Goal: Task Accomplishment & Management: Complete application form

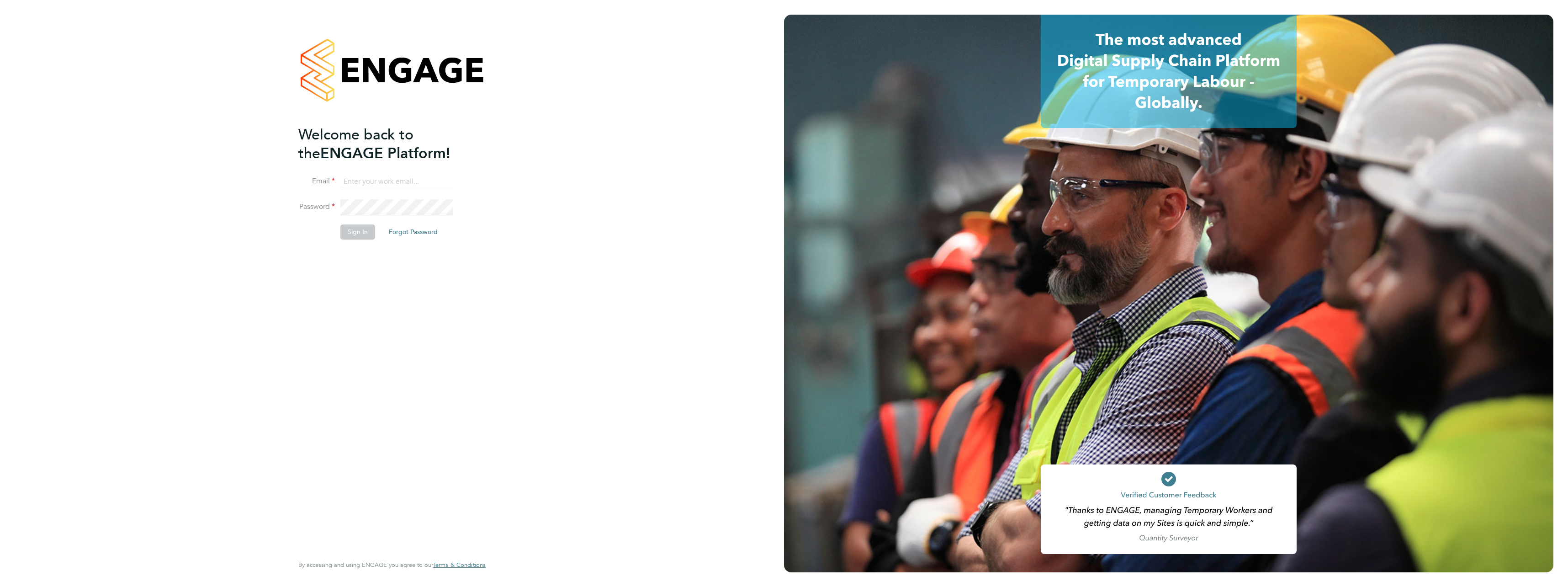
type input "[PERSON_NAME][EMAIL_ADDRESS][PERSON_NAME][DOMAIN_NAME]"
click at [352, 231] on button "Sign In" at bounding box center [357, 232] width 35 height 15
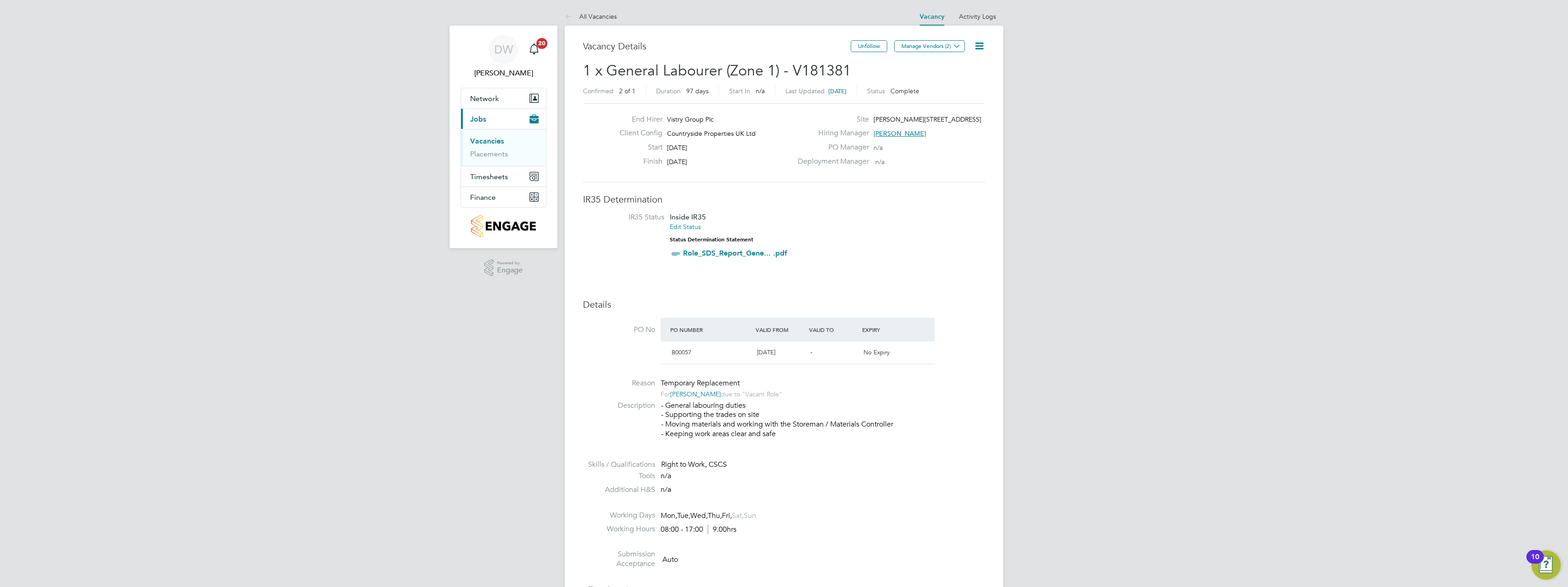
click at [490, 142] on link "Vacancies" at bounding box center [487, 141] width 34 height 9
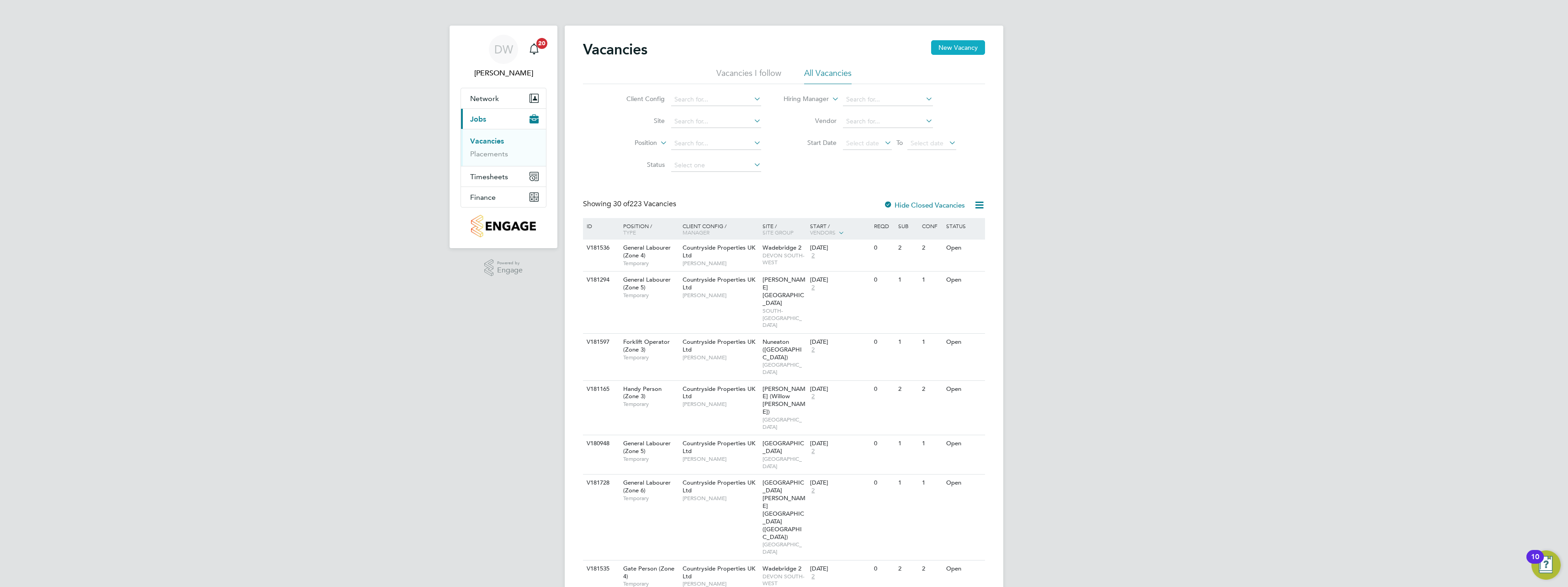
click at [948, 45] on button "New Vacancy" at bounding box center [958, 47] width 54 height 15
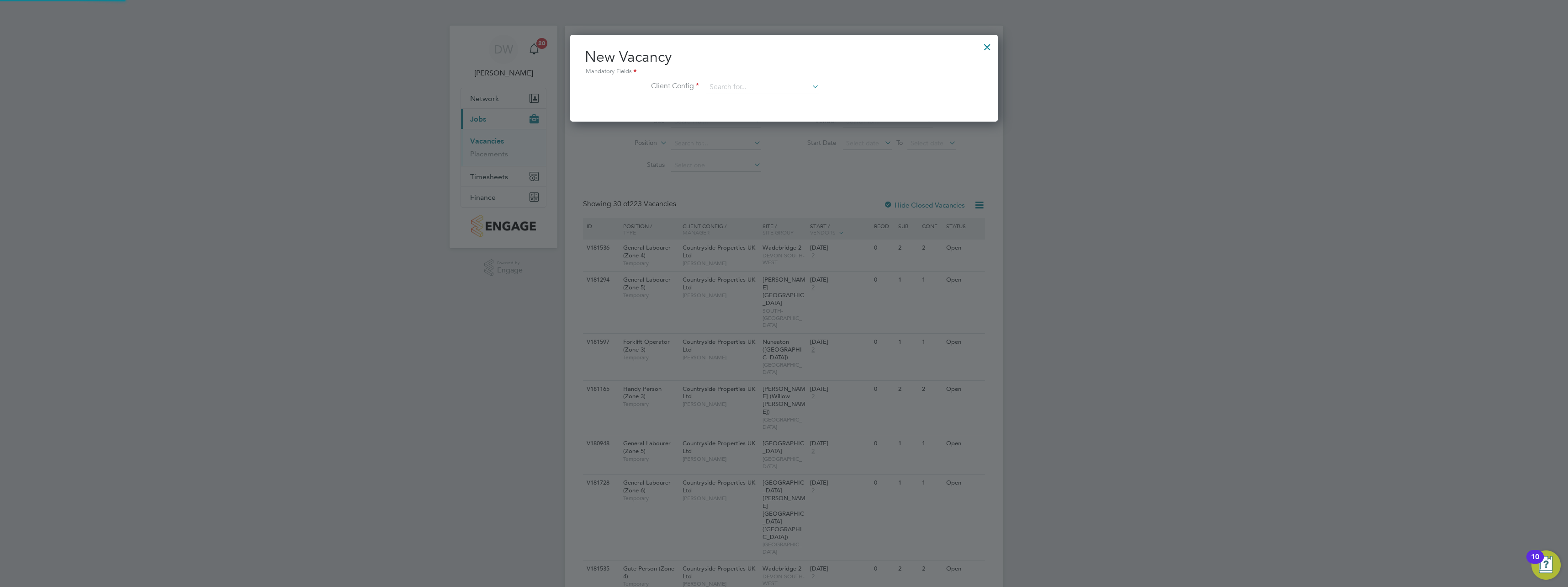
scroll to position [87, 428]
click at [765, 87] on input at bounding box center [762, 87] width 113 height 14
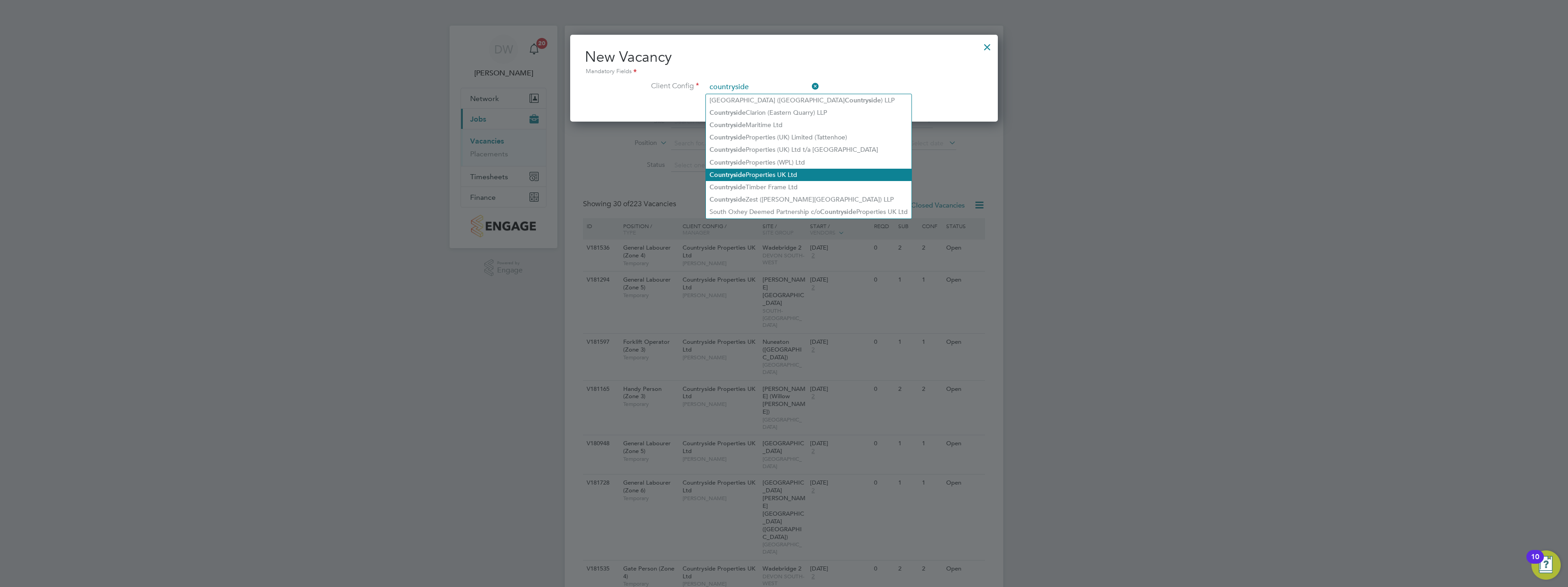
click at [791, 169] on li "Countryside Properties UK Ltd" at bounding box center [809, 175] width 206 height 12
type input "Countryside Properties UK Ltd"
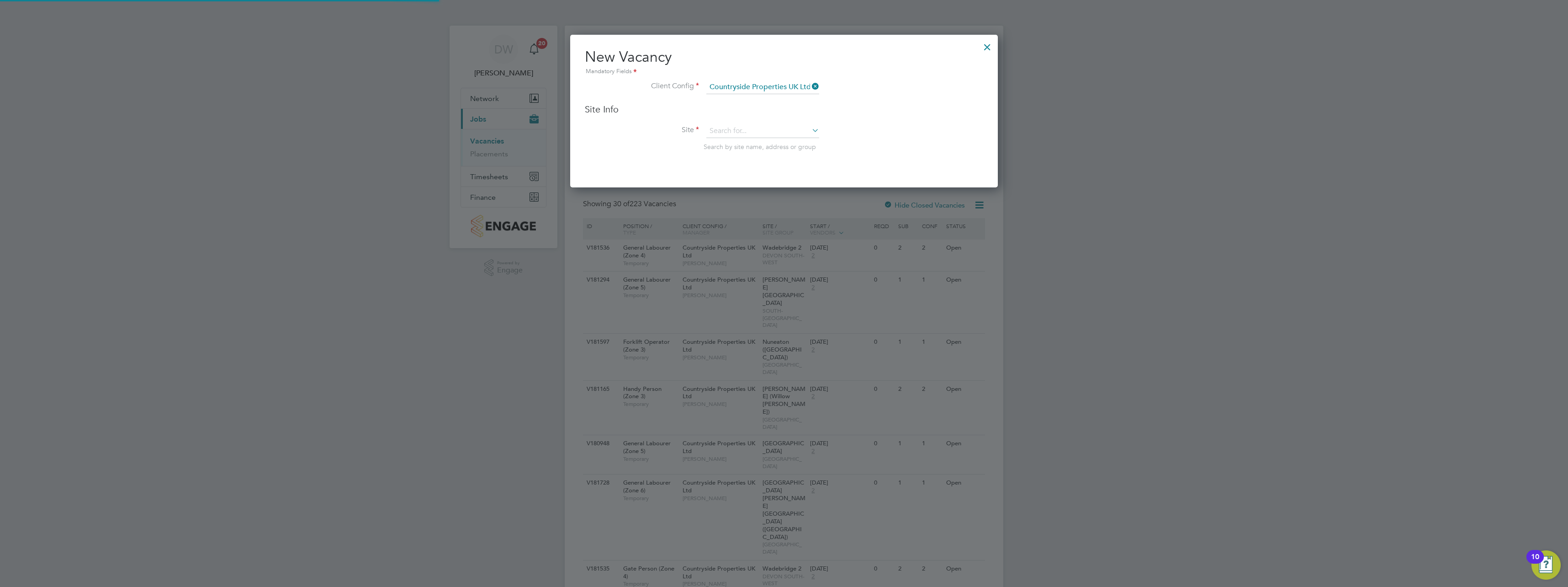
scroll to position [153, 428]
click at [761, 125] on div "Site Info Site Search by site name, address or group" at bounding box center [784, 136] width 399 height 66
click at [765, 132] on input at bounding box center [762, 131] width 113 height 14
click at [727, 146] on b "[PERSON_NAME]" at bounding box center [736, 144] width 53 height 8
type input "[PERSON_NAME][STREET_ADDRESS]"
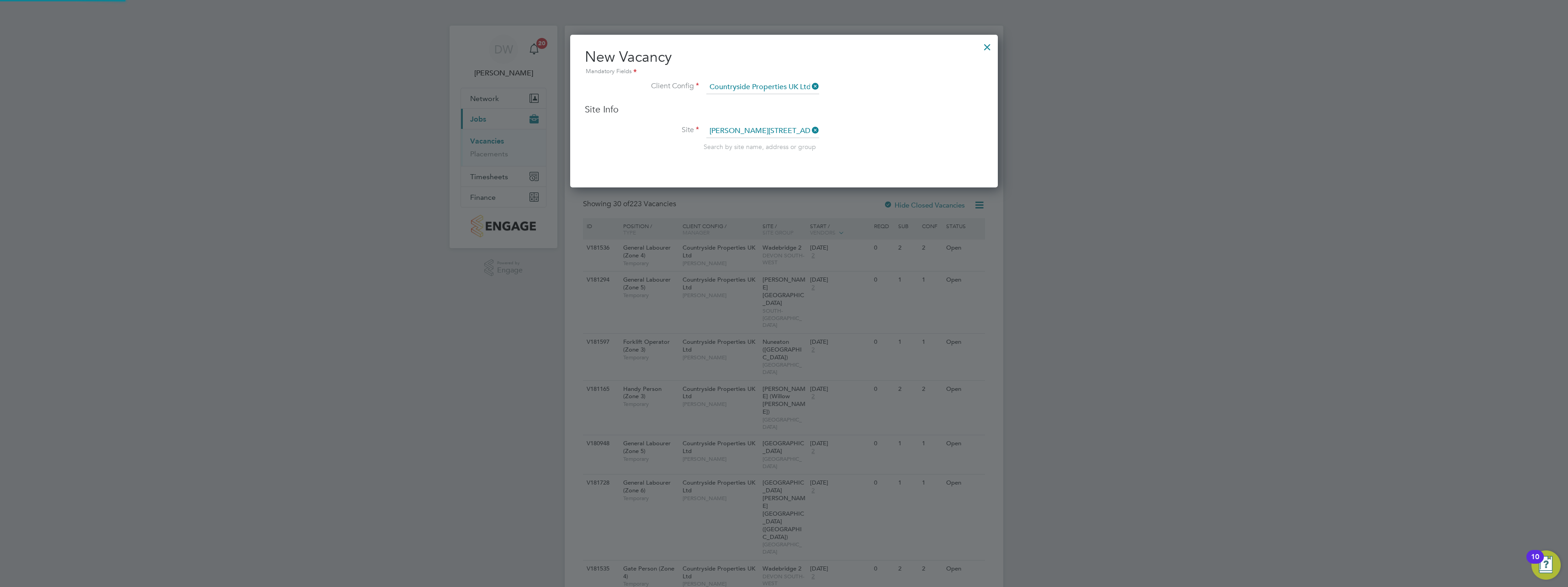
scroll to position [379, 428]
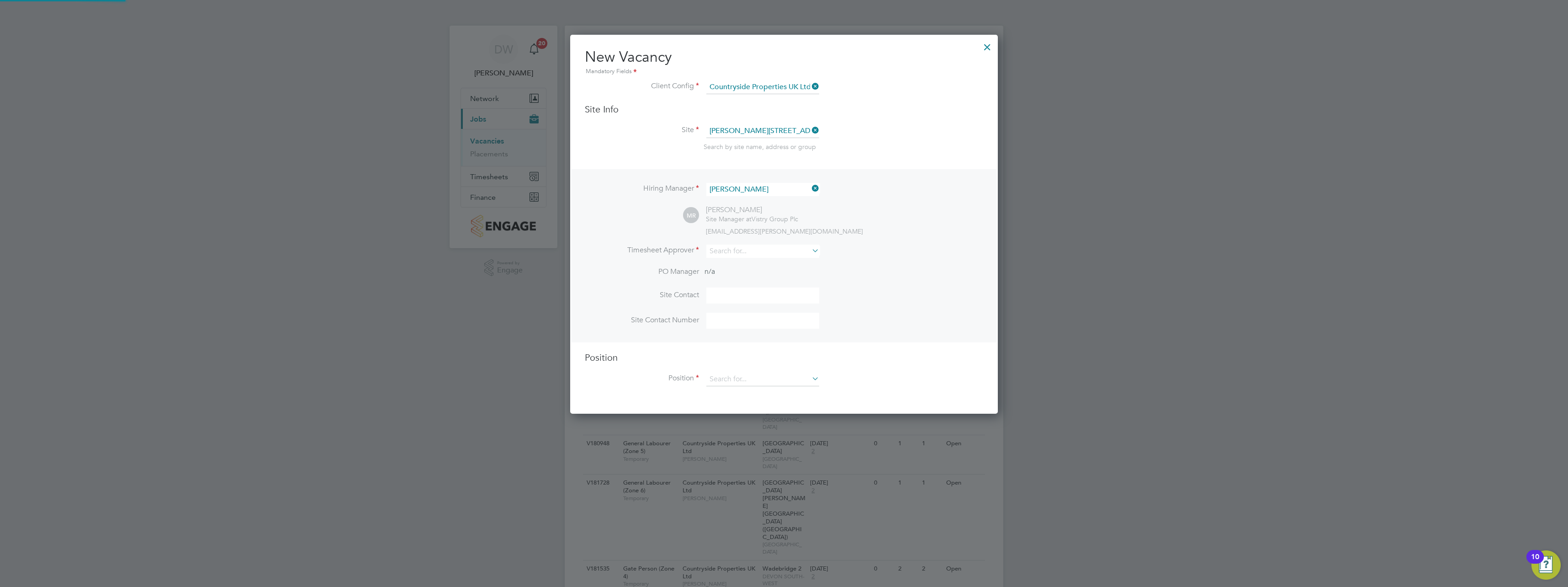
click at [849, 139] on li "Site [PERSON_NAME][STREET_ADDRESS] Search by site name, address or group" at bounding box center [784, 147] width 399 height 45
click at [780, 252] on input at bounding box center [762, 251] width 113 height 13
click at [785, 261] on li "[PERSON_NAME]" at bounding box center [763, 264] width 114 height 12
type input "[PERSON_NAME]"
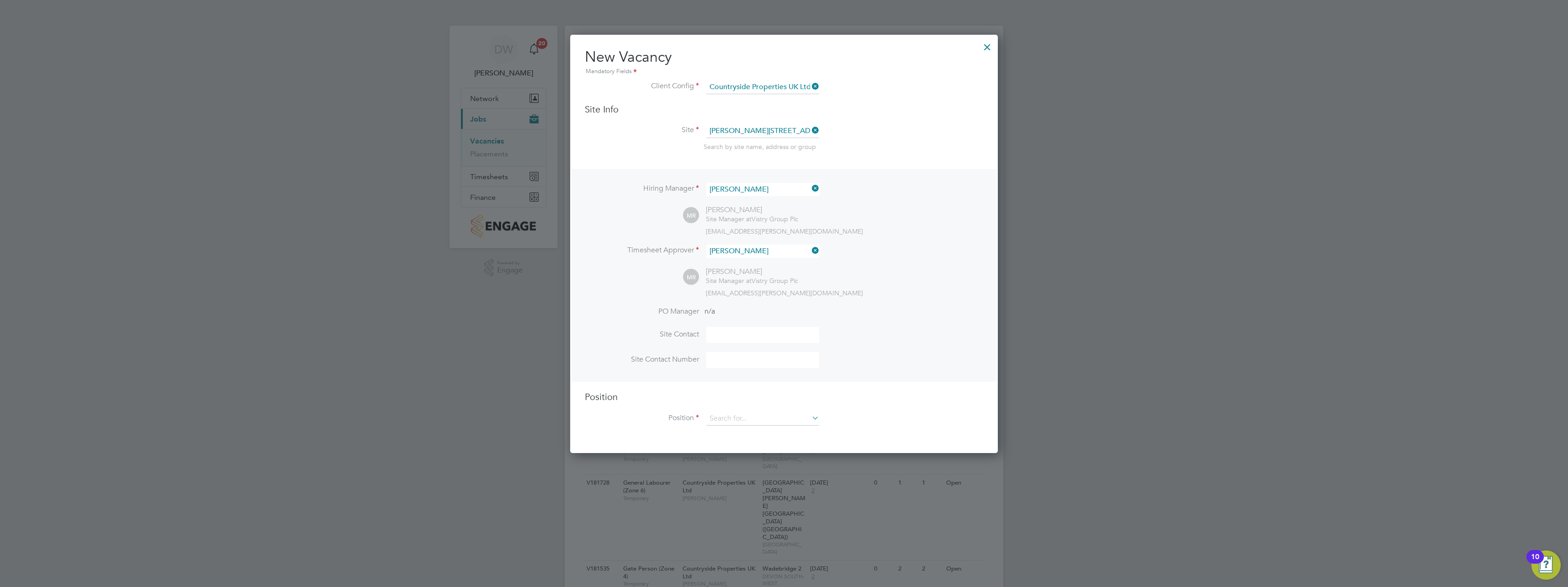
scroll to position [420, 428]
click at [741, 332] on input at bounding box center [762, 335] width 113 height 16
type input "[PERSON_NAME]"
type input "07342067993"
click at [887, 340] on li "Site Contact [PERSON_NAME]" at bounding box center [784, 339] width 399 height 25
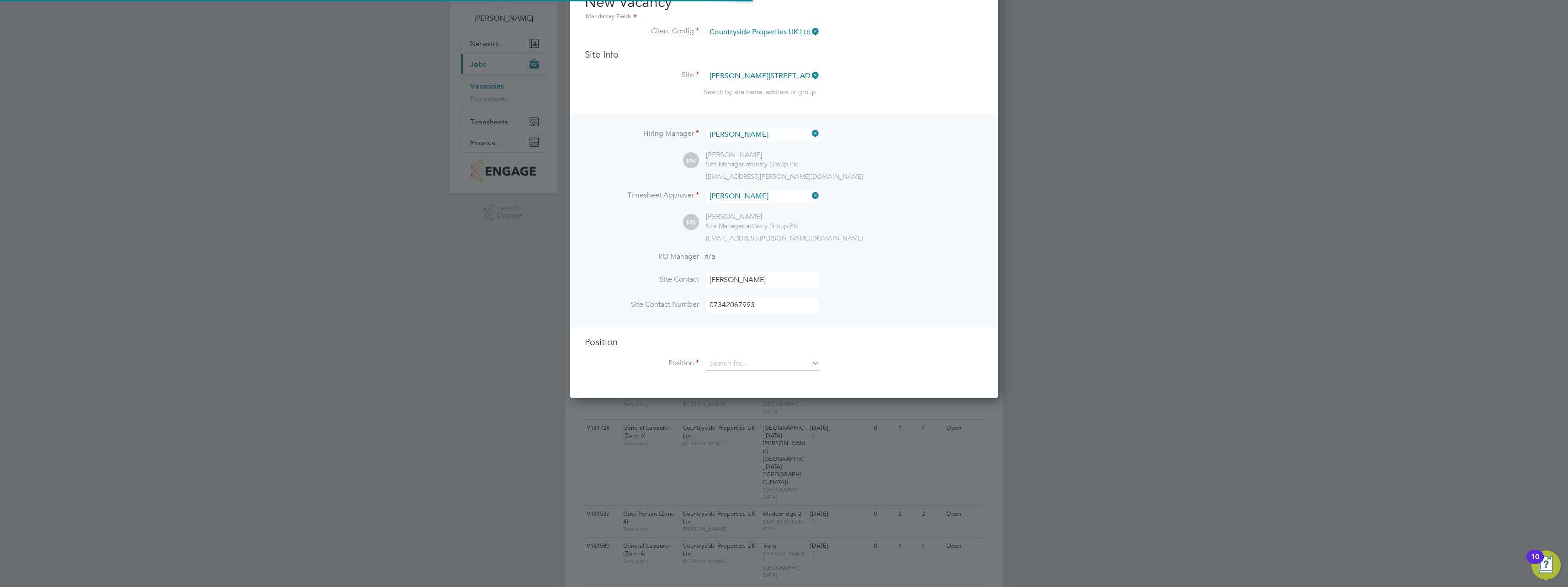
scroll to position [137, 0]
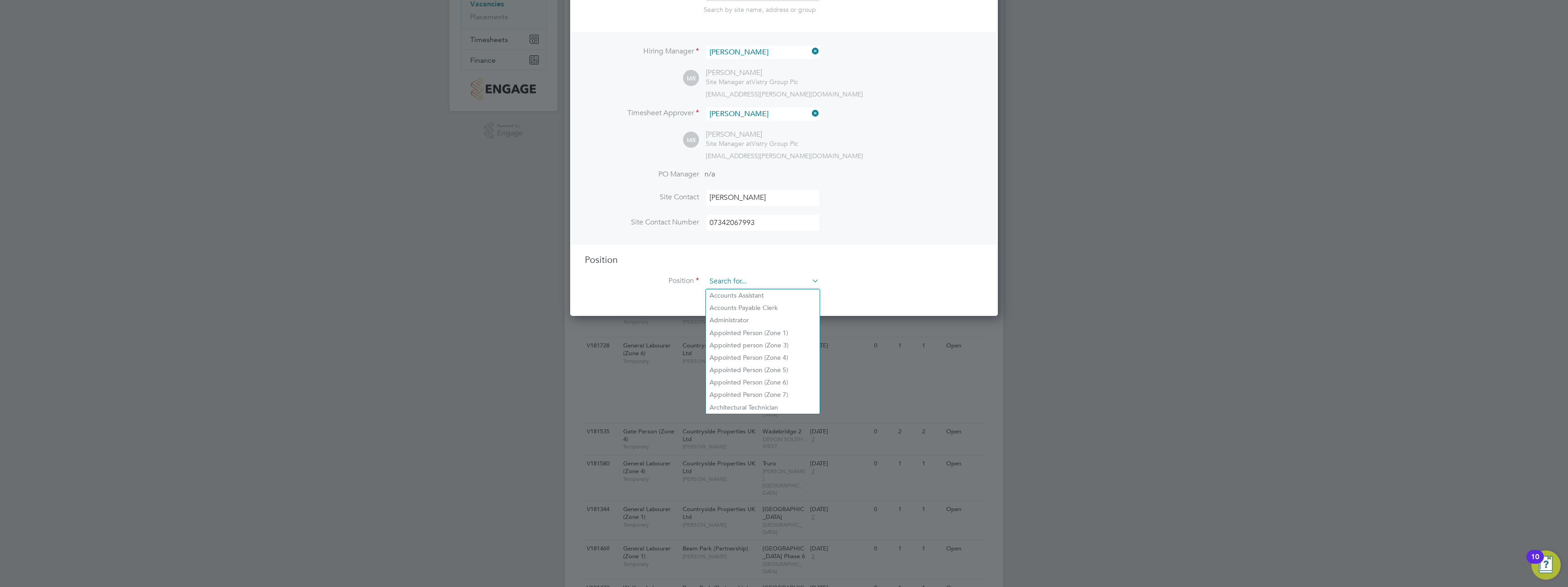
click at [769, 277] on input at bounding box center [762, 281] width 113 height 14
click at [859, 272] on div "Position Position" at bounding box center [784, 276] width 399 height 44
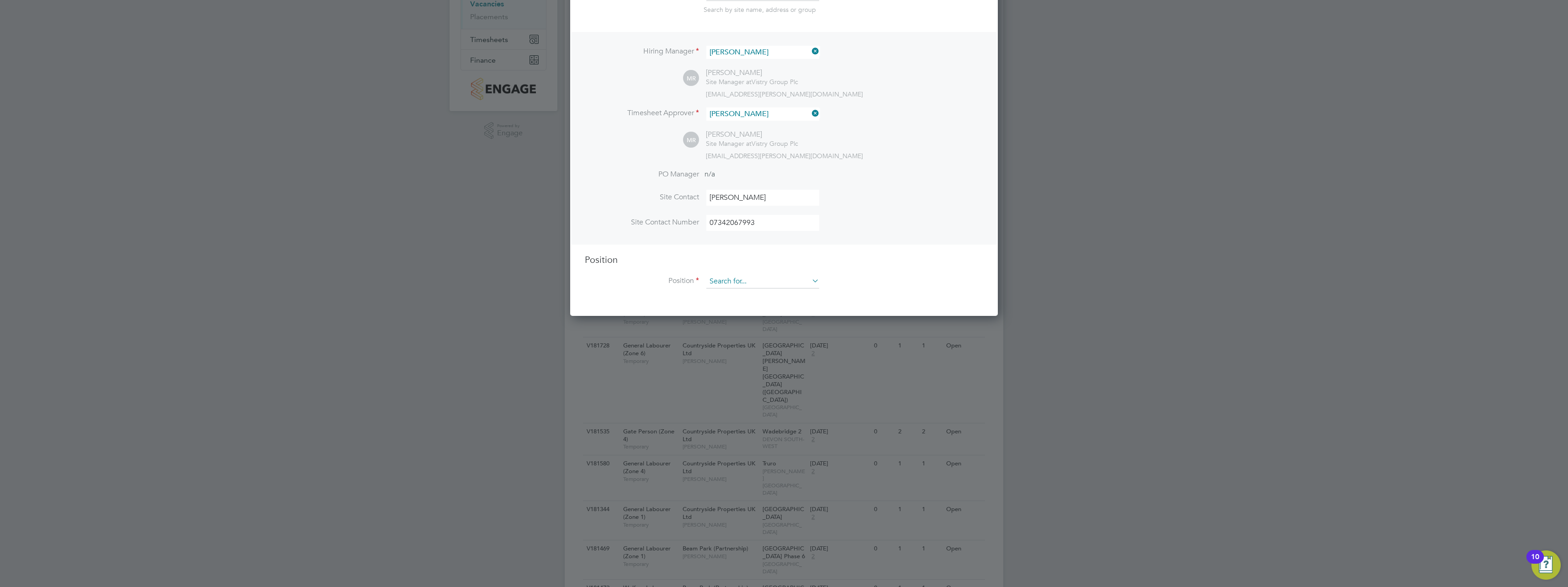
click at [768, 283] on input at bounding box center [762, 281] width 113 height 14
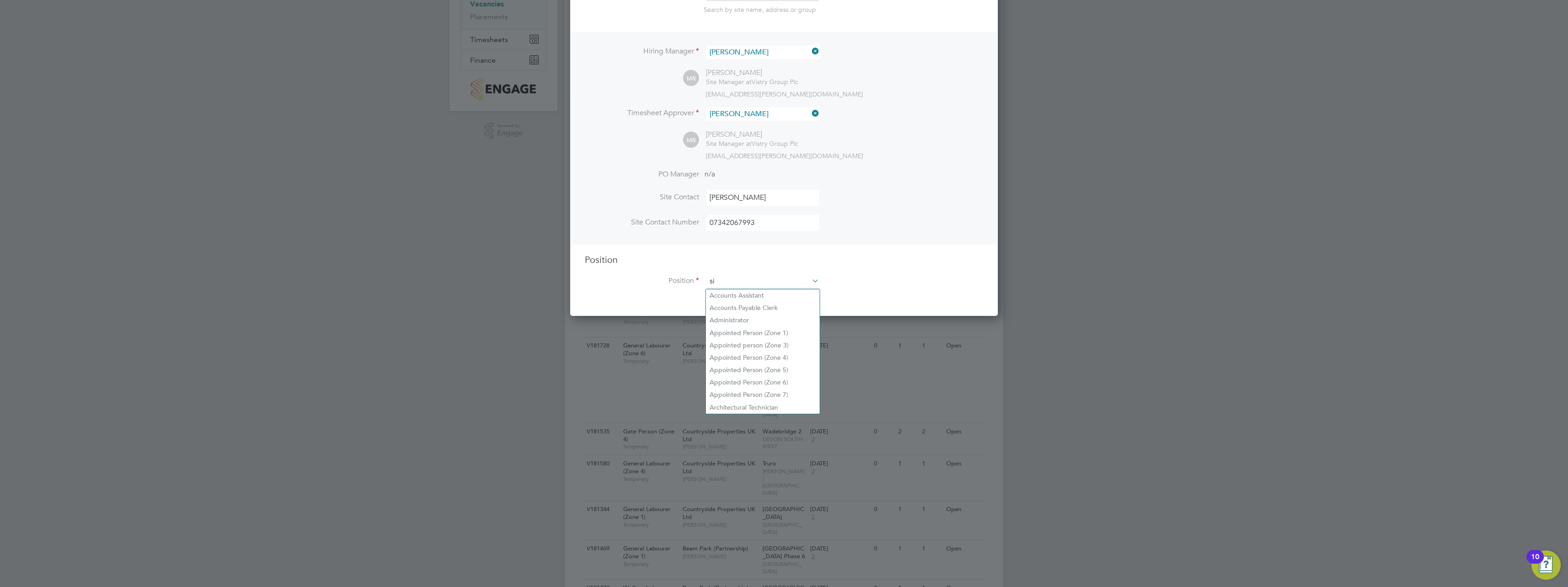
scroll to position [1313, 428]
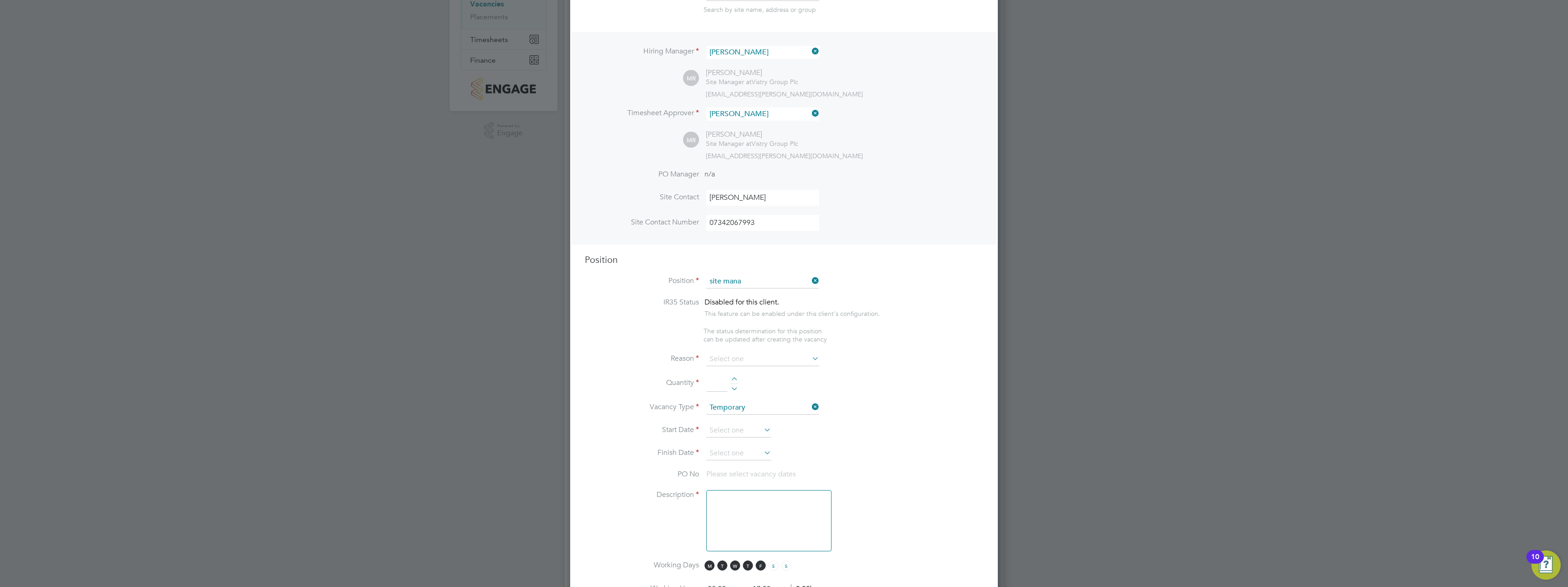
click at [778, 310] on li "Senior Site Mana ger" at bounding box center [763, 308] width 114 height 12
type input "Senior Site Manager"
type textarea "• Loremip dolo sitam con adipisc eli se doeiusmodt inci utl etdolore magnaaliqu…"
click at [936, 281] on li "Position Senior Site Manager" at bounding box center [784, 286] width 399 height 23
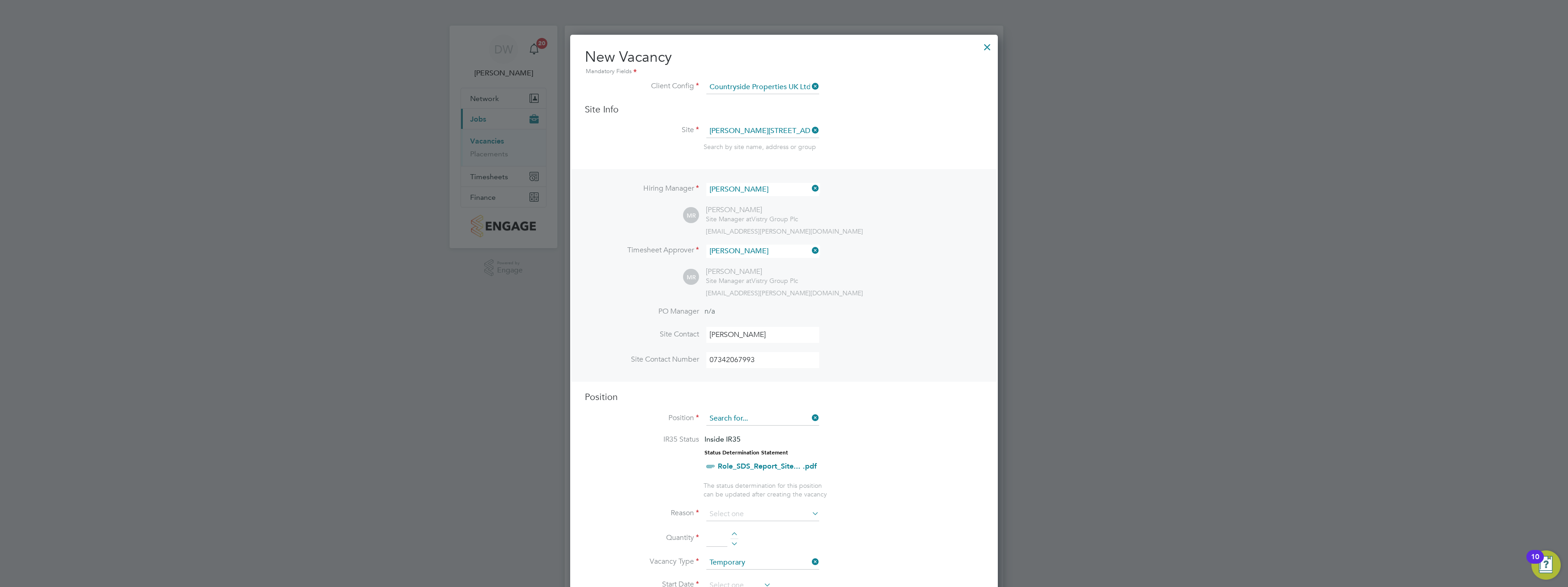
scroll to position [420, 428]
click at [810, 417] on input at bounding box center [762, 418] width 113 height 14
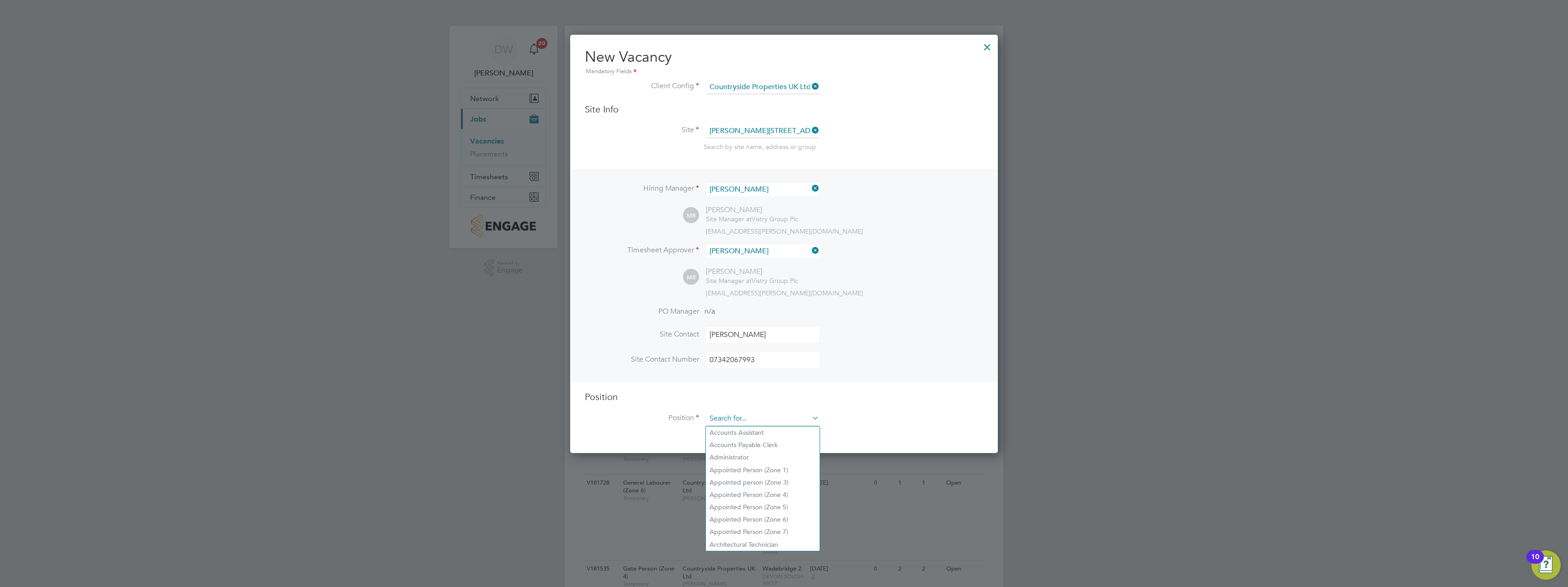
click at [783, 421] on input at bounding box center [762, 418] width 113 height 14
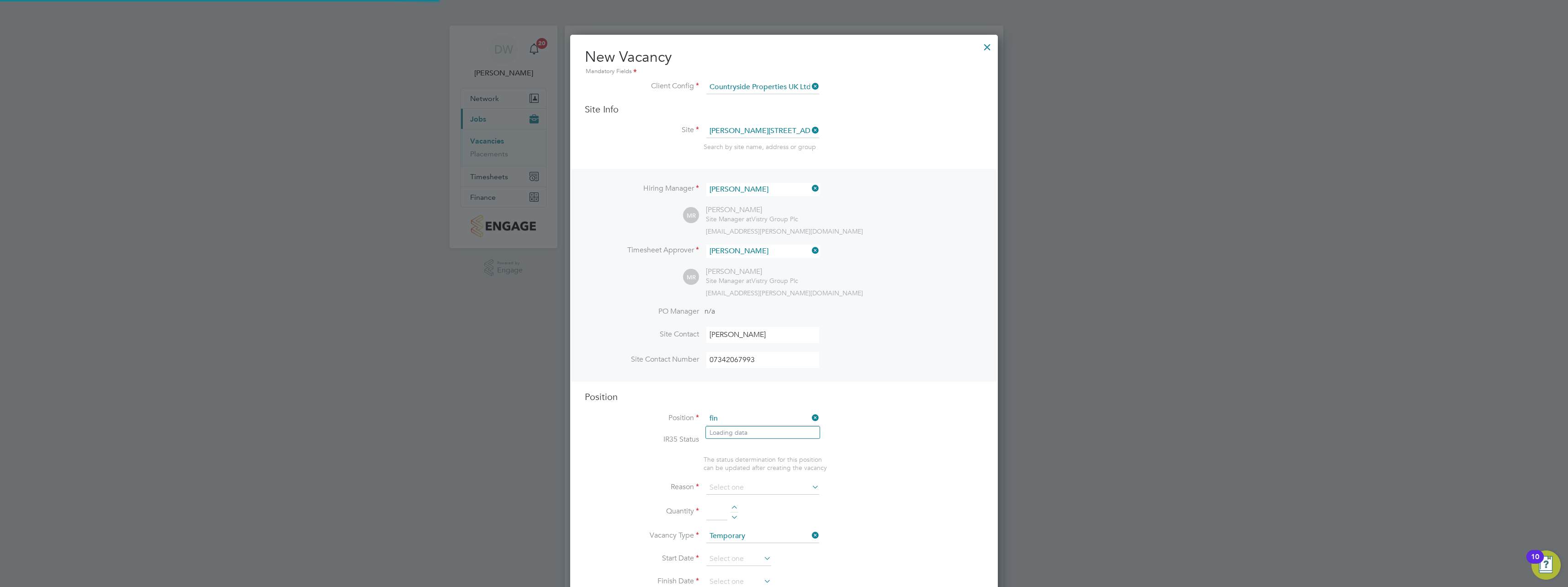
scroll to position [27, 48]
click at [776, 427] on li "Finishing Manager" at bounding box center [763, 432] width 114 height 12
type input "Finishing Manager"
type textarea "• Loremip dolorsita consect ad elitseddoeiusm te incididuntu lab etdolorem aliq…"
click at [870, 417] on li "Position Finishing Manager" at bounding box center [784, 423] width 399 height 23
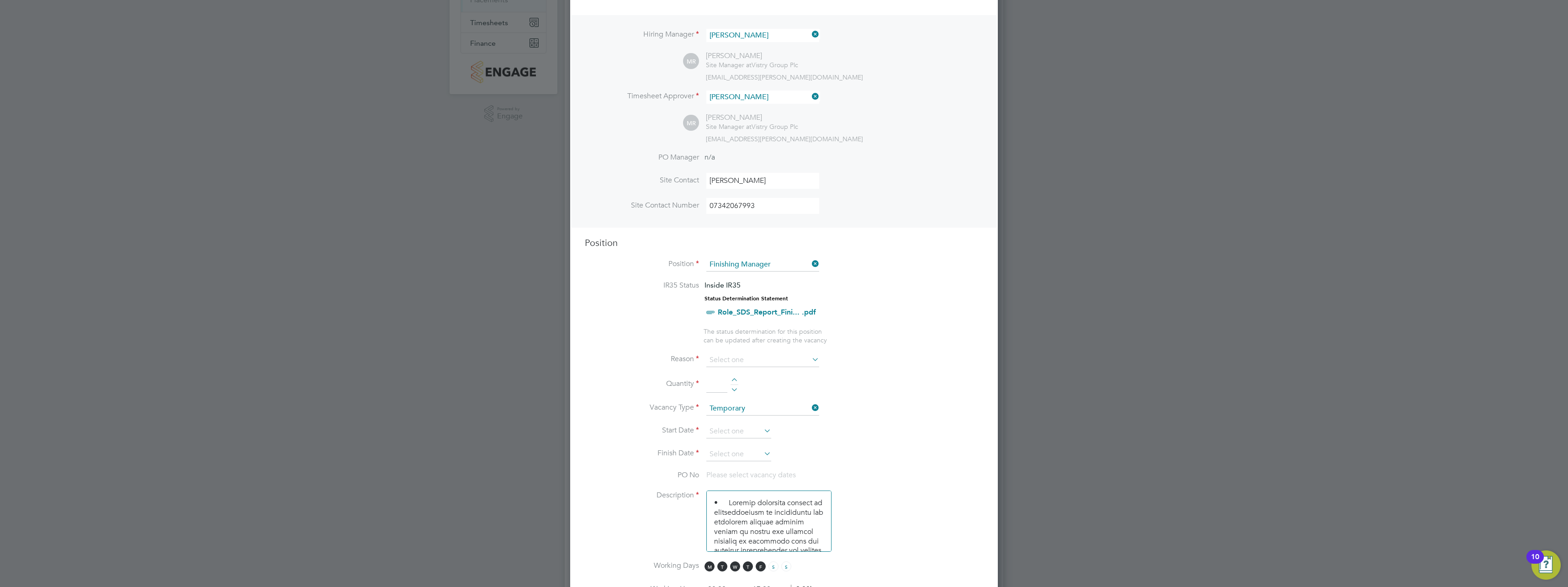
scroll to position [183, 0]
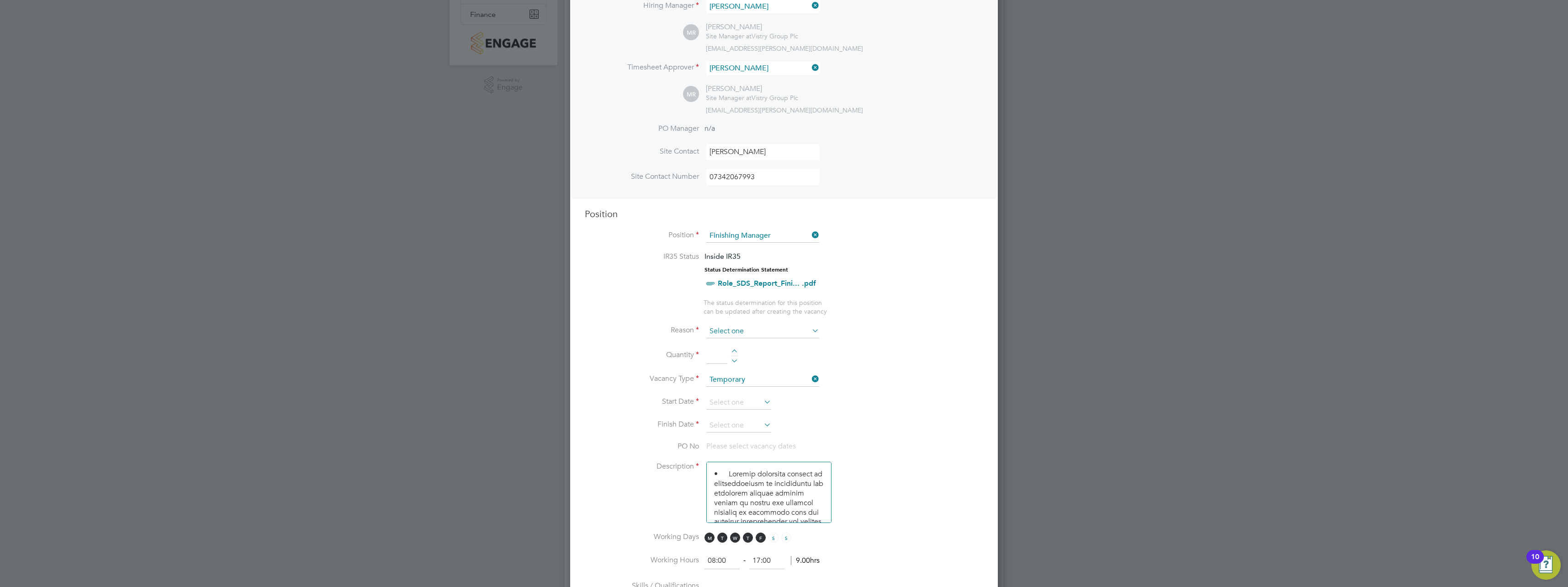
click at [754, 334] on input at bounding box center [762, 331] width 113 height 14
click at [738, 419] on li "Vacant Role" at bounding box center [763, 417] width 114 height 12
type input "Vacant Role"
click at [909, 375] on li "Vacancy Type Temporary" at bounding box center [784, 384] width 399 height 23
click at [715, 357] on input at bounding box center [716, 355] width 21 height 16
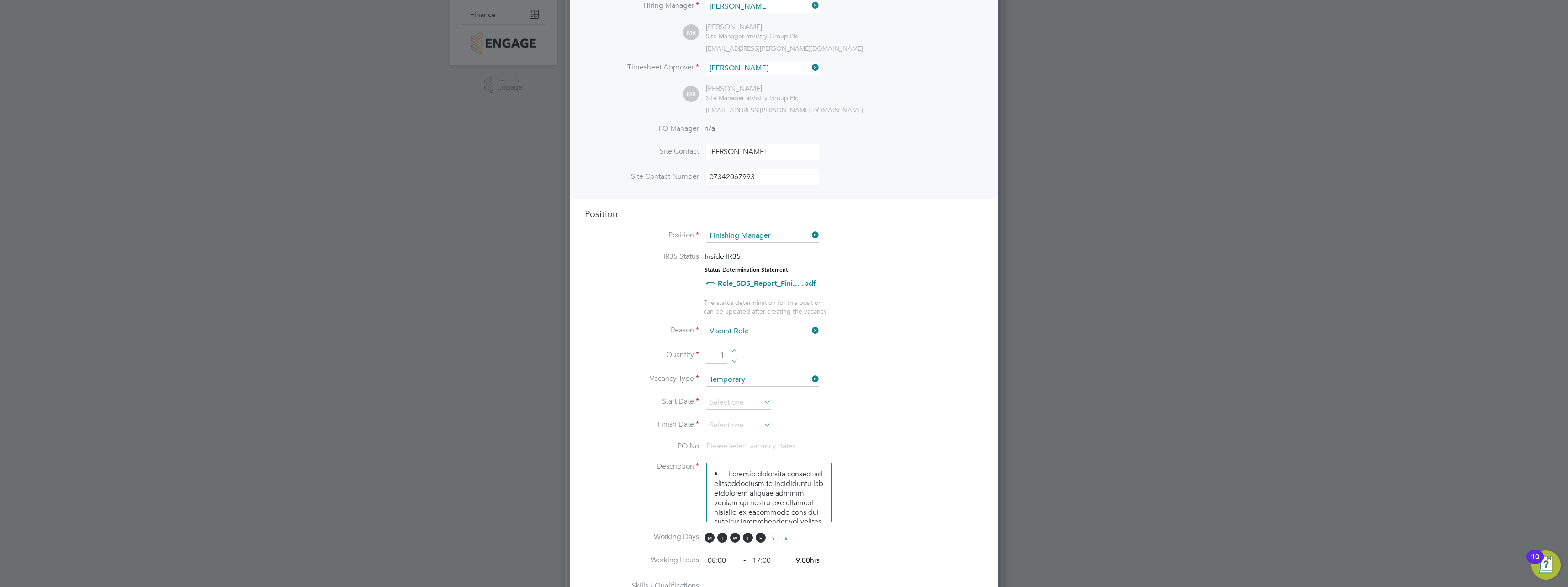
type input "1"
drag, startPoint x: 908, startPoint y: 396, endPoint x: 898, endPoint y: 395, distance: 10.0
click at [908, 396] on li "Start Date" at bounding box center [784, 407] width 399 height 23
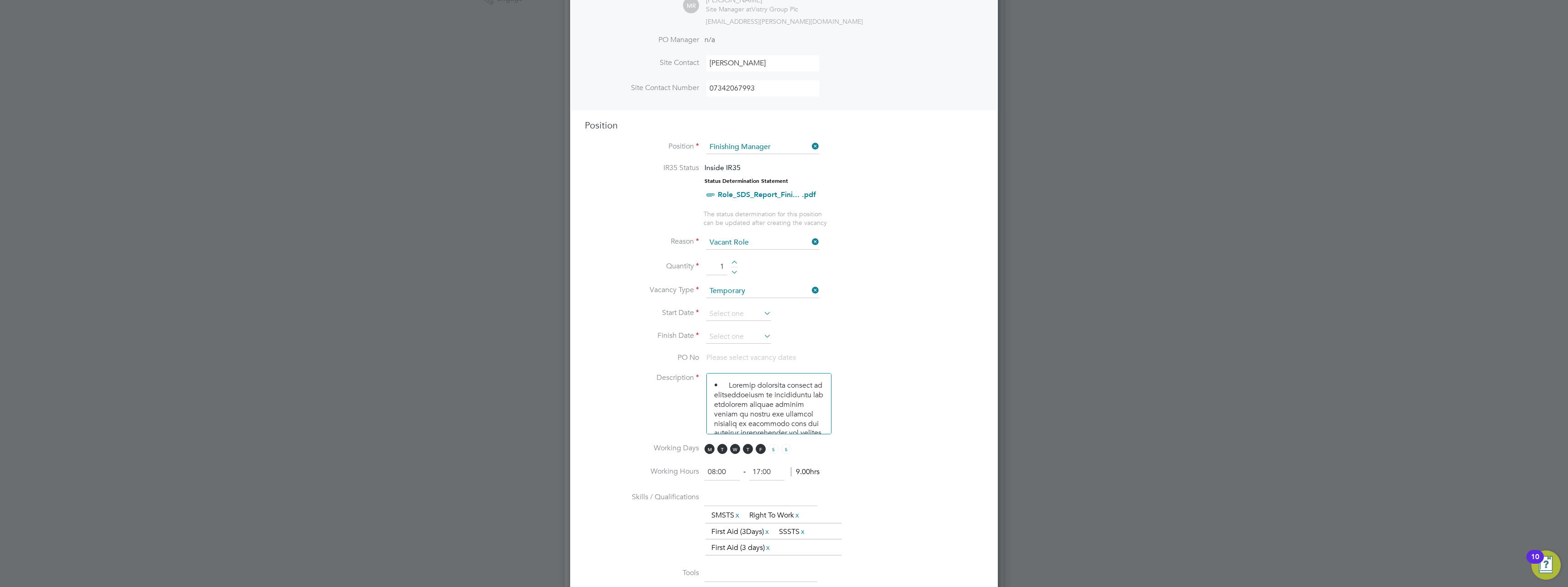
scroll to position [274, 0]
click at [768, 316] on input at bounding box center [738, 311] width 65 height 14
click at [723, 197] on span "29" at bounding box center [721, 196] width 18 height 18
type input "[DATE]"
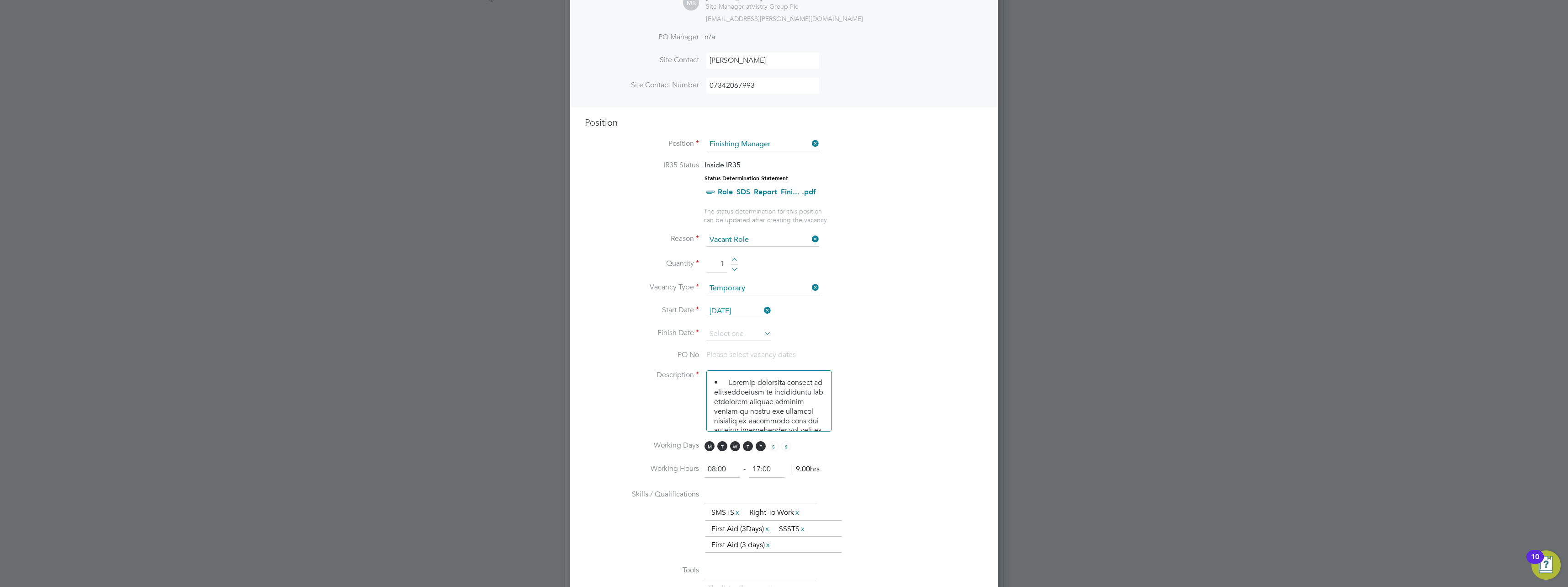
click at [762, 336] on icon at bounding box center [762, 333] width 0 height 13
click at [812, 170] on icon at bounding box center [814, 174] width 9 height 10
click at [757, 262] on span "24" at bounding box center [756, 253] width 18 height 18
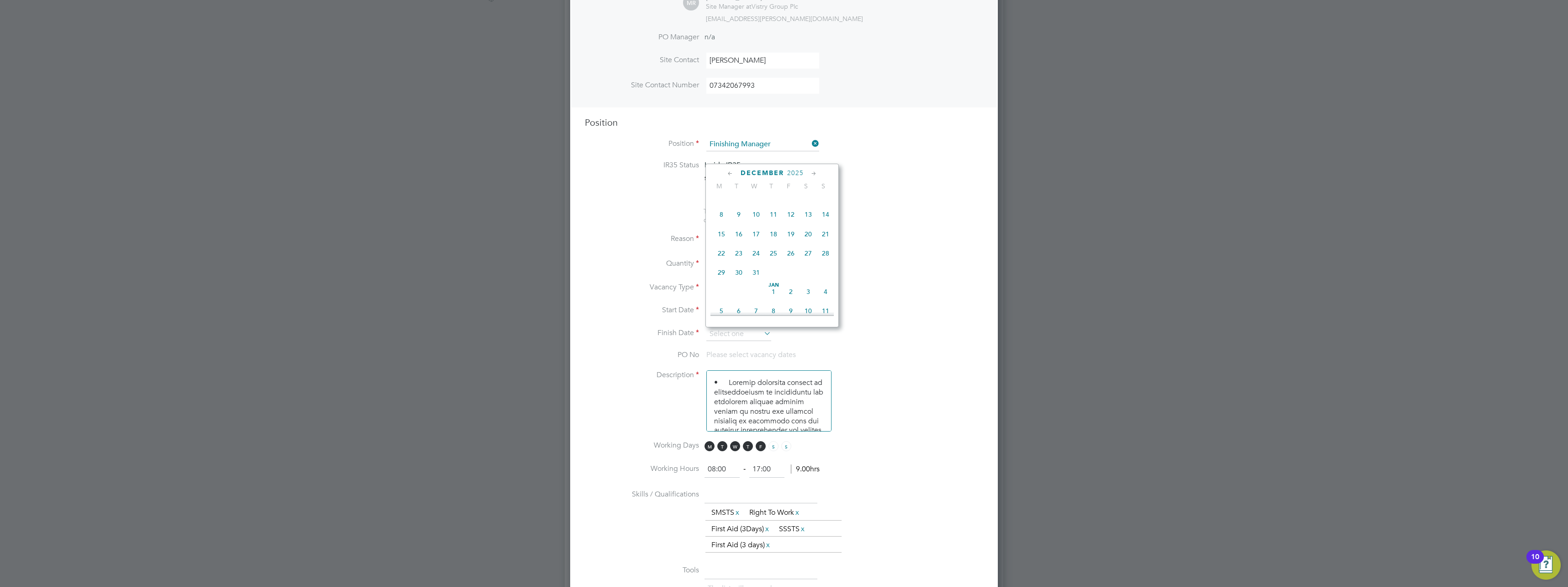
type input "[DATE]"
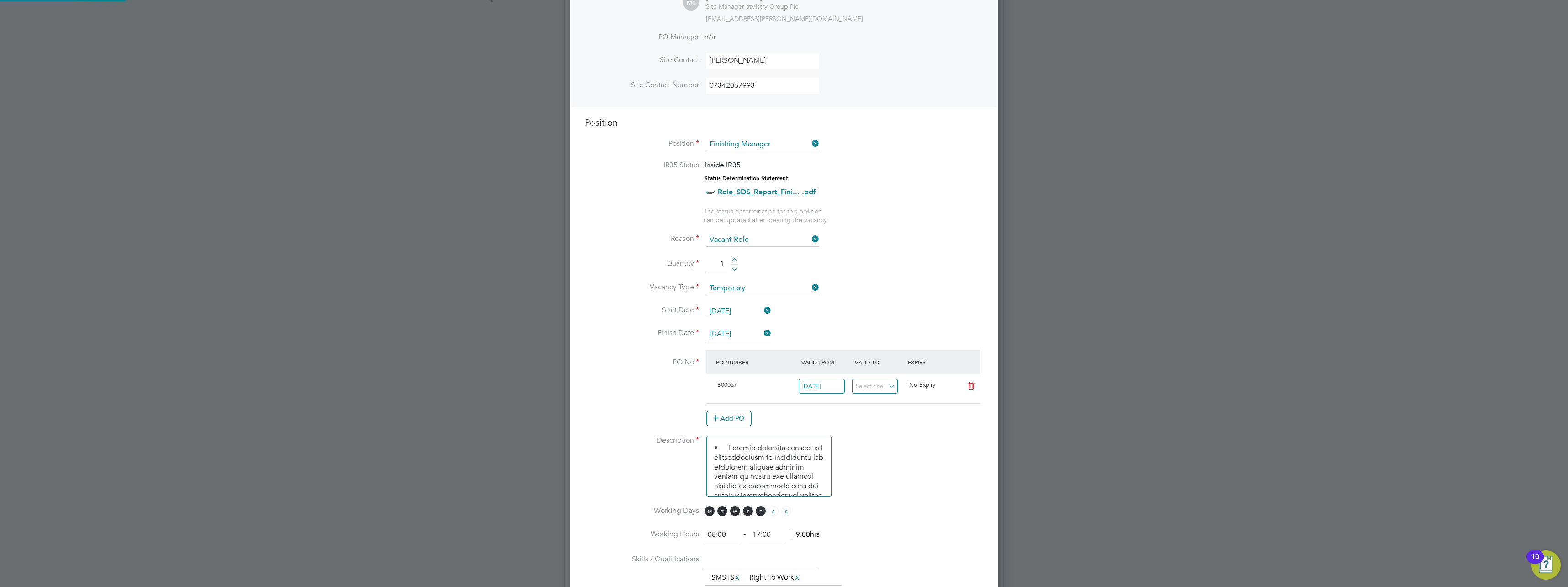
scroll to position [16, 86]
click at [957, 288] on li "Vacancy Type Temporary" at bounding box center [784, 293] width 399 height 23
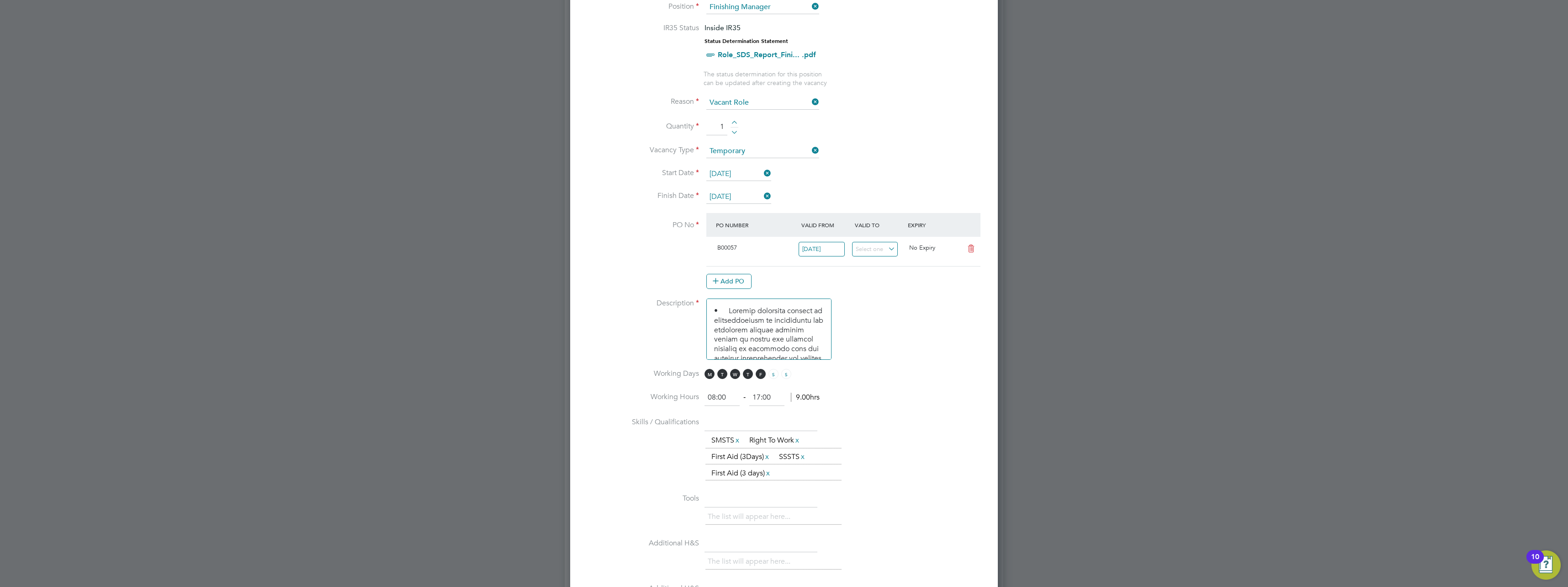
scroll to position [549, 0]
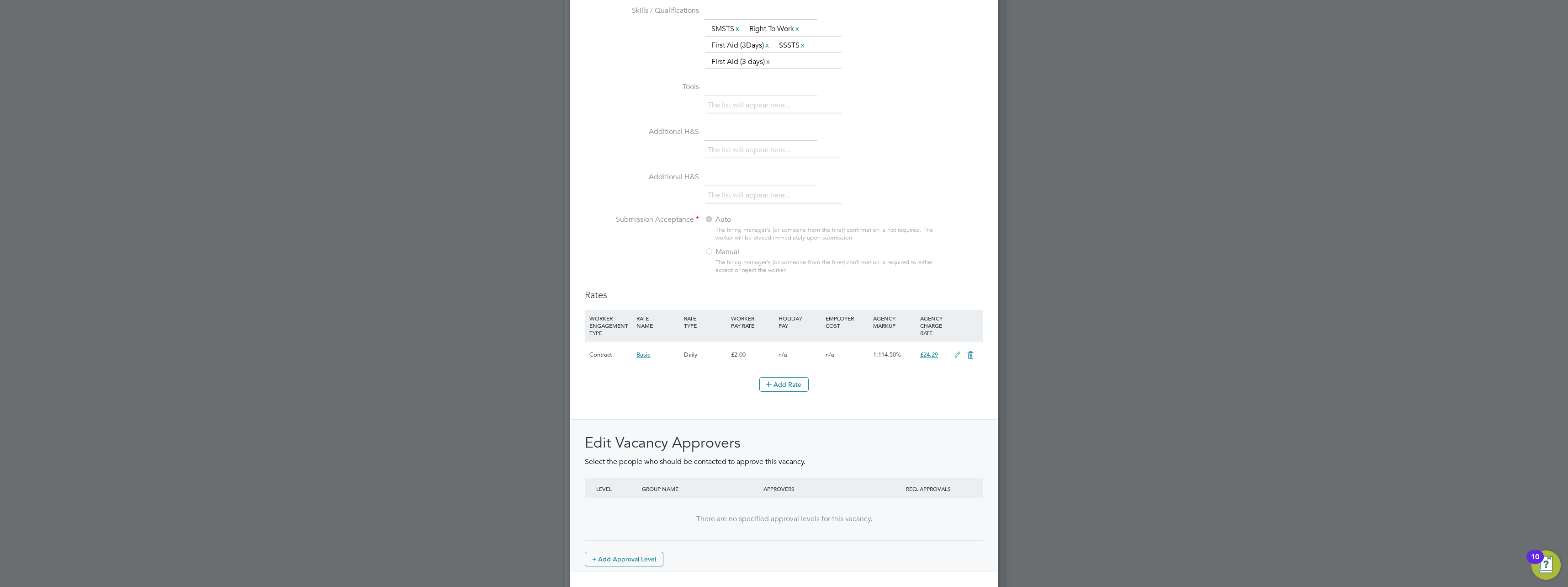
click at [956, 355] on icon at bounding box center [957, 355] width 12 height 7
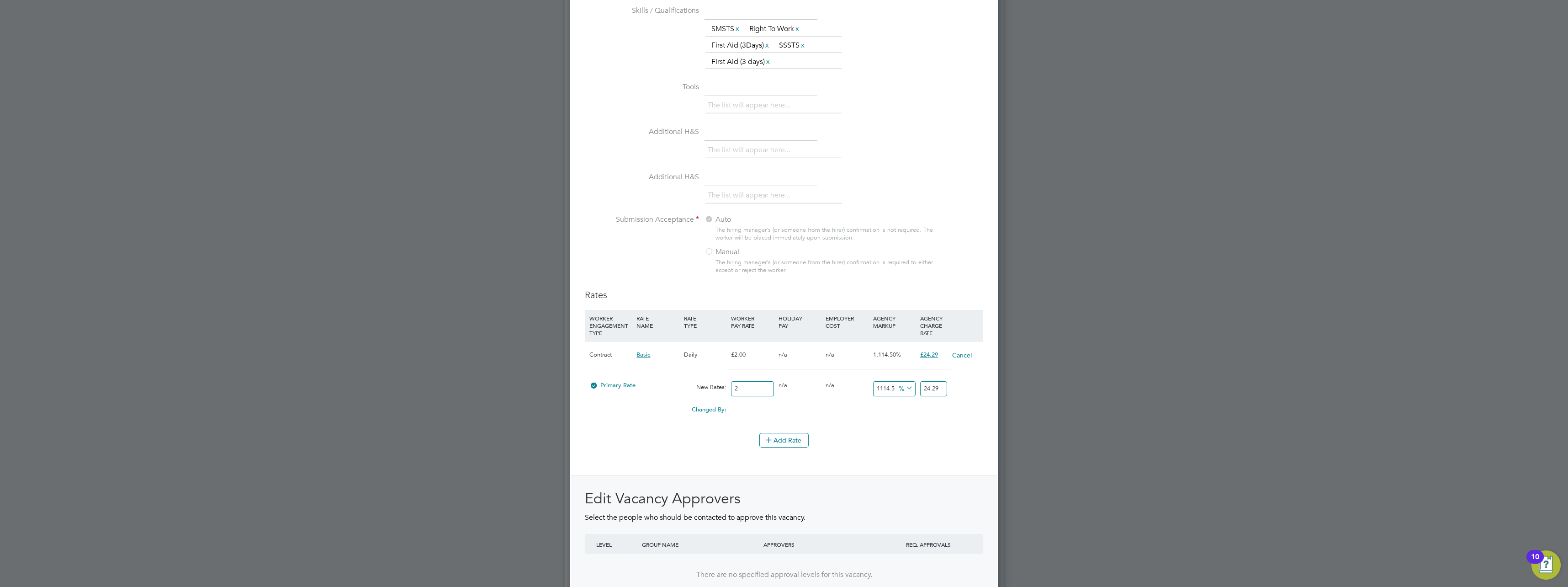
click at [761, 395] on input "2" at bounding box center [752, 388] width 43 height 15
type input "1"
type input "12.145"
type input "1"
click at [904, 391] on icon at bounding box center [904, 388] width 0 height 13
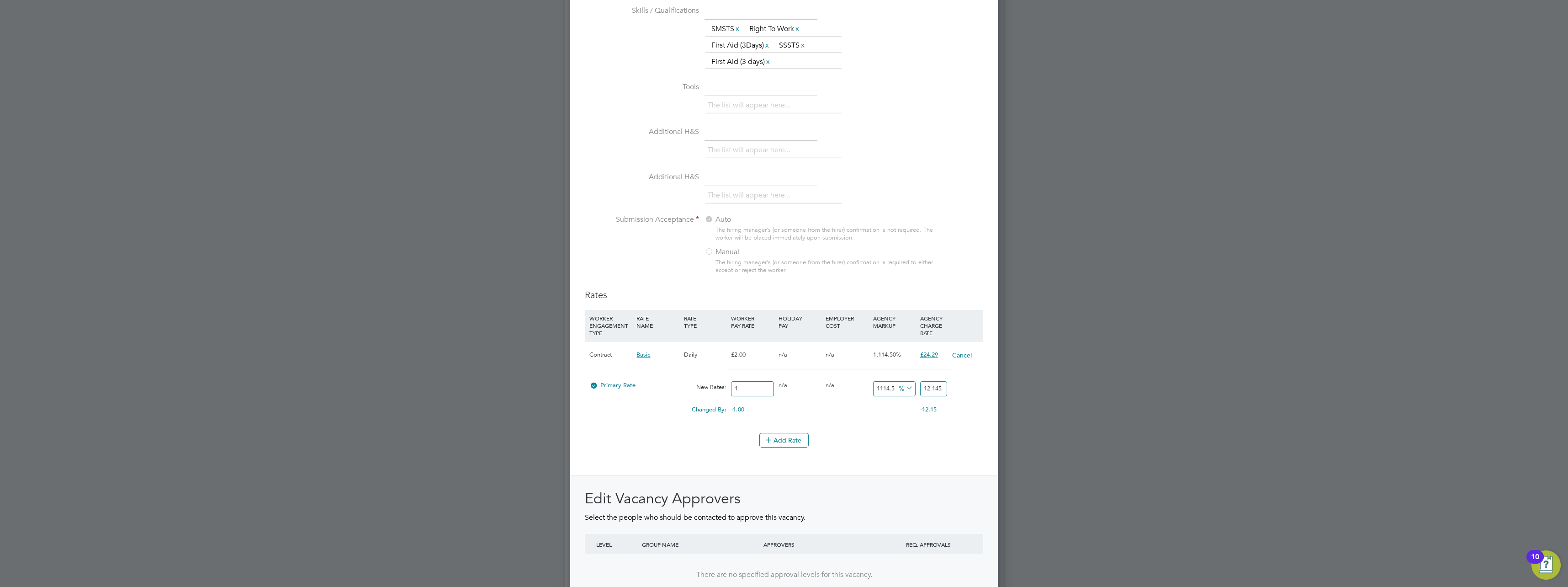
drag, startPoint x: 920, startPoint y: 434, endPoint x: 883, endPoint y: 445, distance: 38.6
click at [920, 435] on div "Add Rate" at bounding box center [784, 440] width 399 height 15
click at [739, 409] on span "-1.00" at bounding box center [738, 409] width 13 height 8
click at [904, 387] on icon at bounding box center [904, 388] width 0 height 13
click at [895, 390] on input "1114.5" at bounding box center [894, 388] width 43 height 15
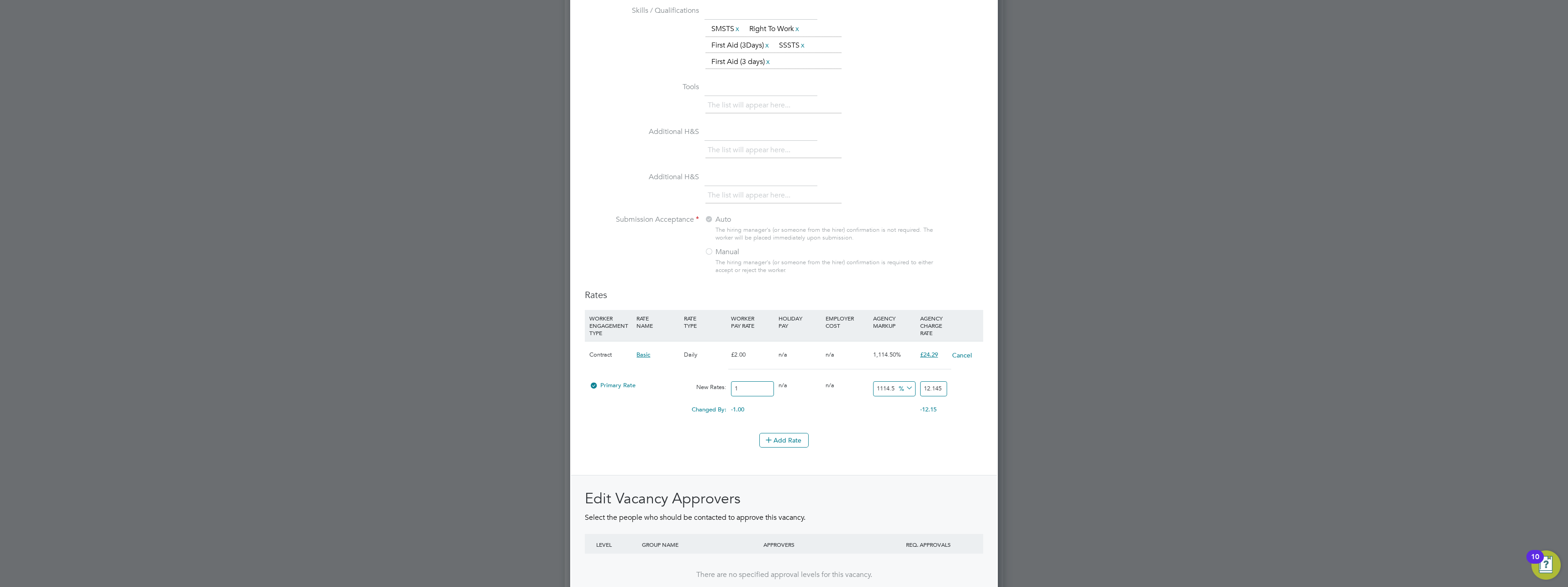
click at [894, 392] on input "1114.5" at bounding box center [894, 388] width 43 height 15
drag, startPoint x: 895, startPoint y: 390, endPoint x: 867, endPoint y: 391, distance: 28.0
click at [867, 391] on div "Primary Rate New Rates: 1 0 n/a 0 n/a 1114.5 11.145 % 12.145" at bounding box center [784, 388] width 399 height 24
type input "0"
type input "1"
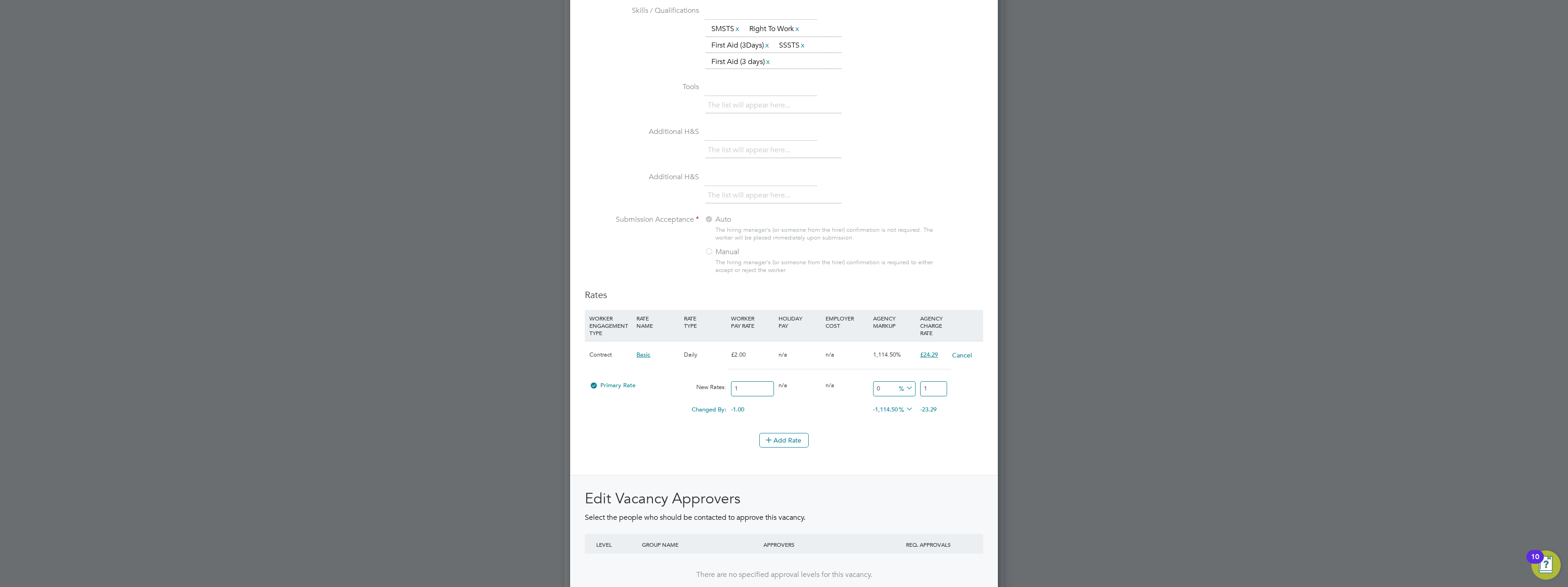
type input "0"
click at [923, 455] on li "Add Rate" at bounding box center [784, 445] width 399 height 24
click at [935, 388] on input "1" at bounding box center [934, 388] width 27 height 15
click at [752, 386] on input "1" at bounding box center [752, 388] width 43 height 15
type input "2"
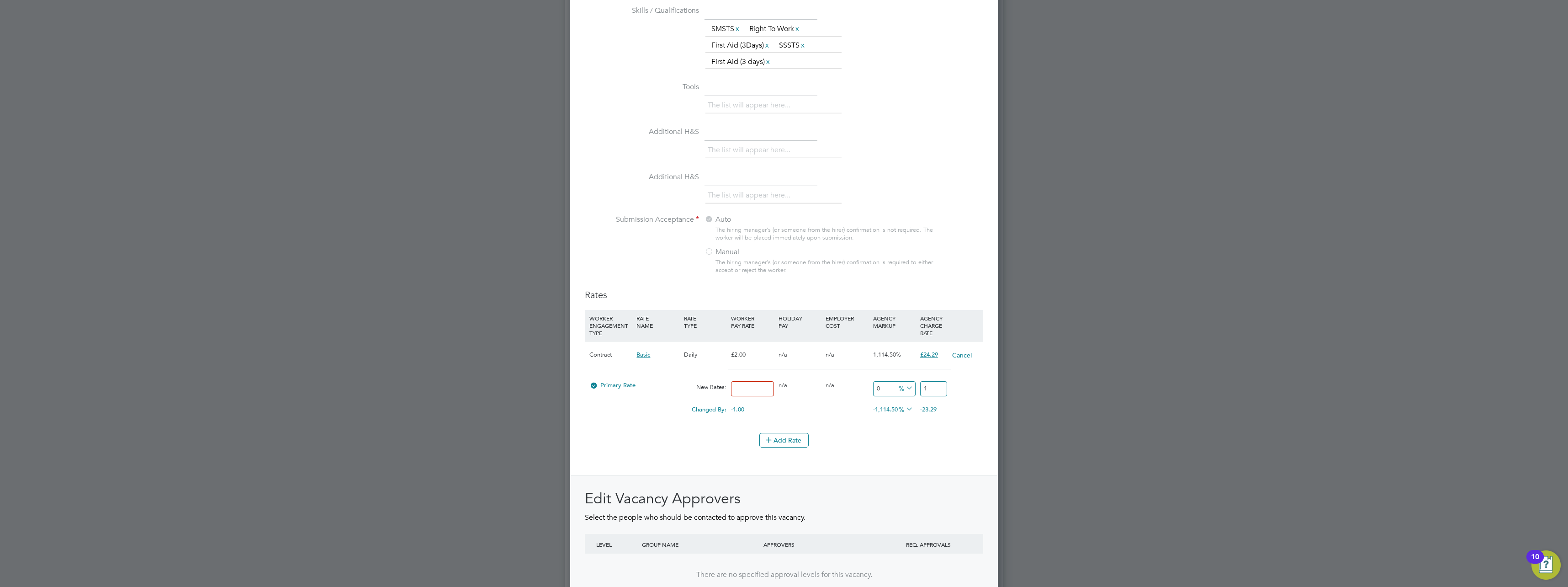
type input "2"
click at [757, 387] on input "2" at bounding box center [752, 388] width 43 height 15
type input "29"
type input "293"
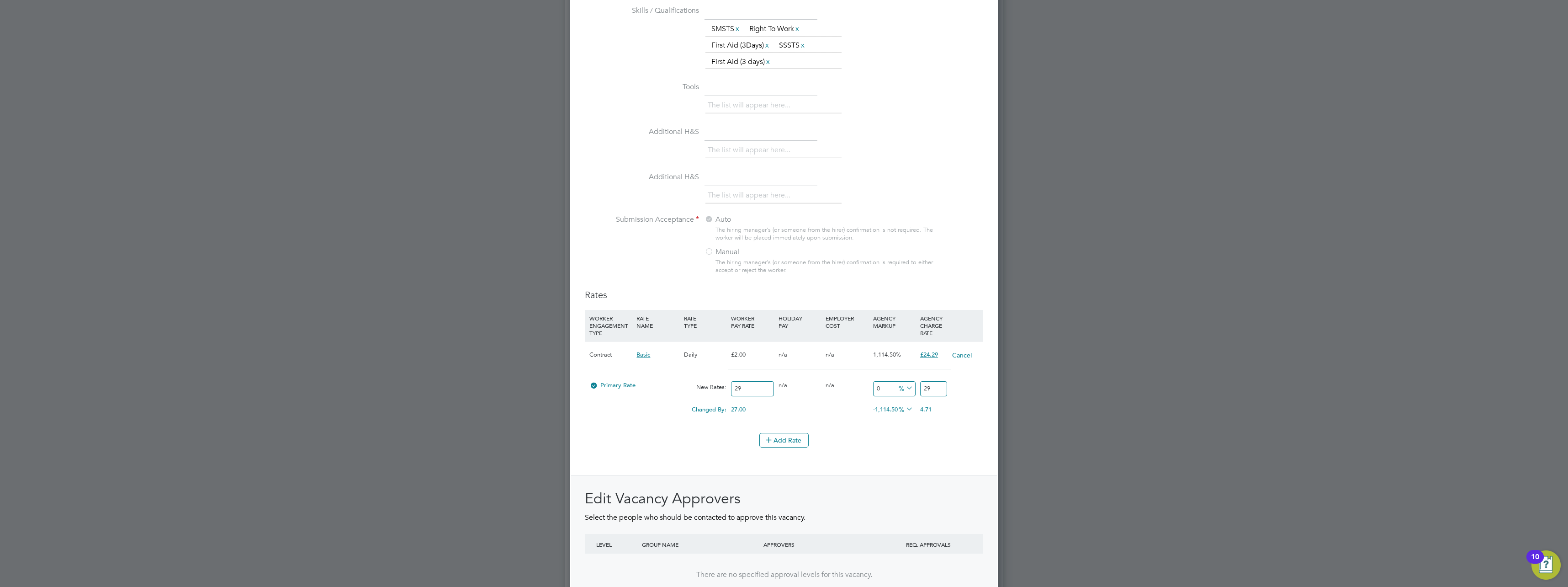
type input "293"
type input "293.7"
type input "293.75"
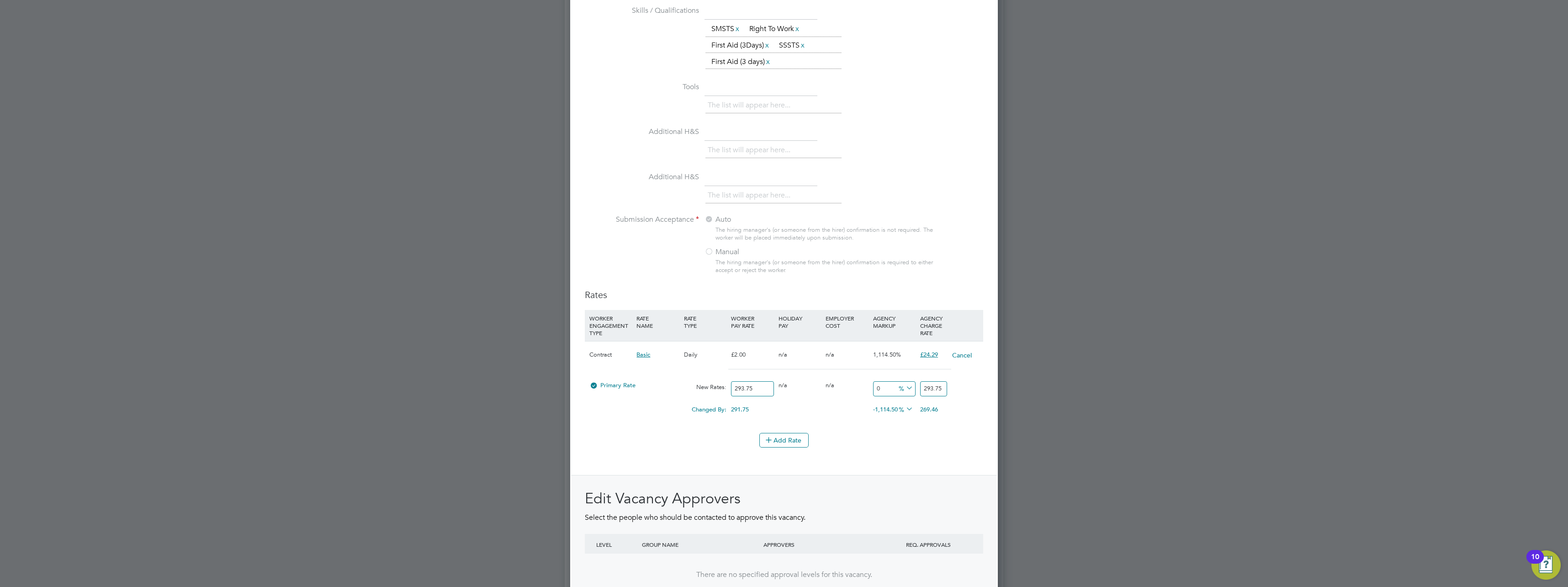
type input "293.75"
click at [939, 455] on li "Add Rate" at bounding box center [784, 445] width 399 height 24
drag, startPoint x: 912, startPoint y: 435, endPoint x: 878, endPoint y: 429, distance: 34.5
click at [911, 436] on div "Add Rate" at bounding box center [784, 440] width 399 height 15
click at [780, 407] on div "0.00" at bounding box center [799, 405] width 47 height 9
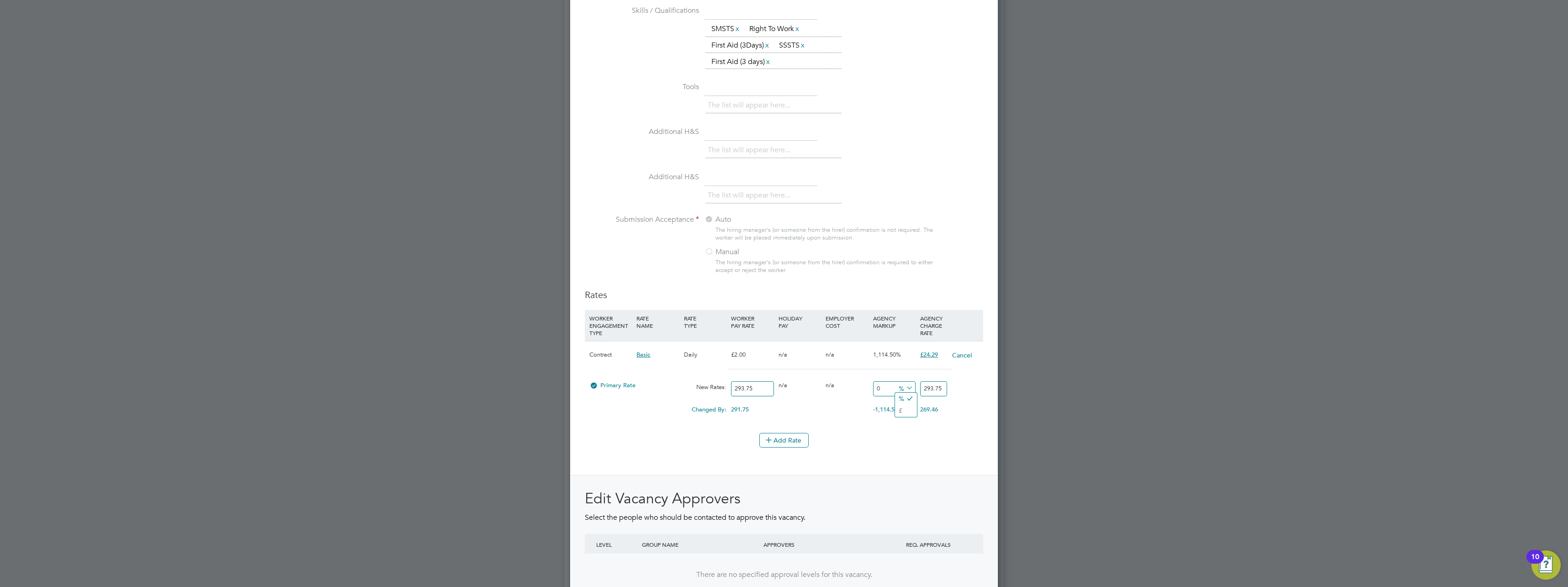
click at [900, 389] on span "%" at bounding box center [905, 387] width 19 height 10
click at [901, 412] on li "£" at bounding box center [906, 410] width 22 height 12
click at [920, 440] on div "Add Rate" at bounding box center [784, 440] width 399 height 15
click at [1141, 378] on div at bounding box center [784, 294] width 1568 height 587
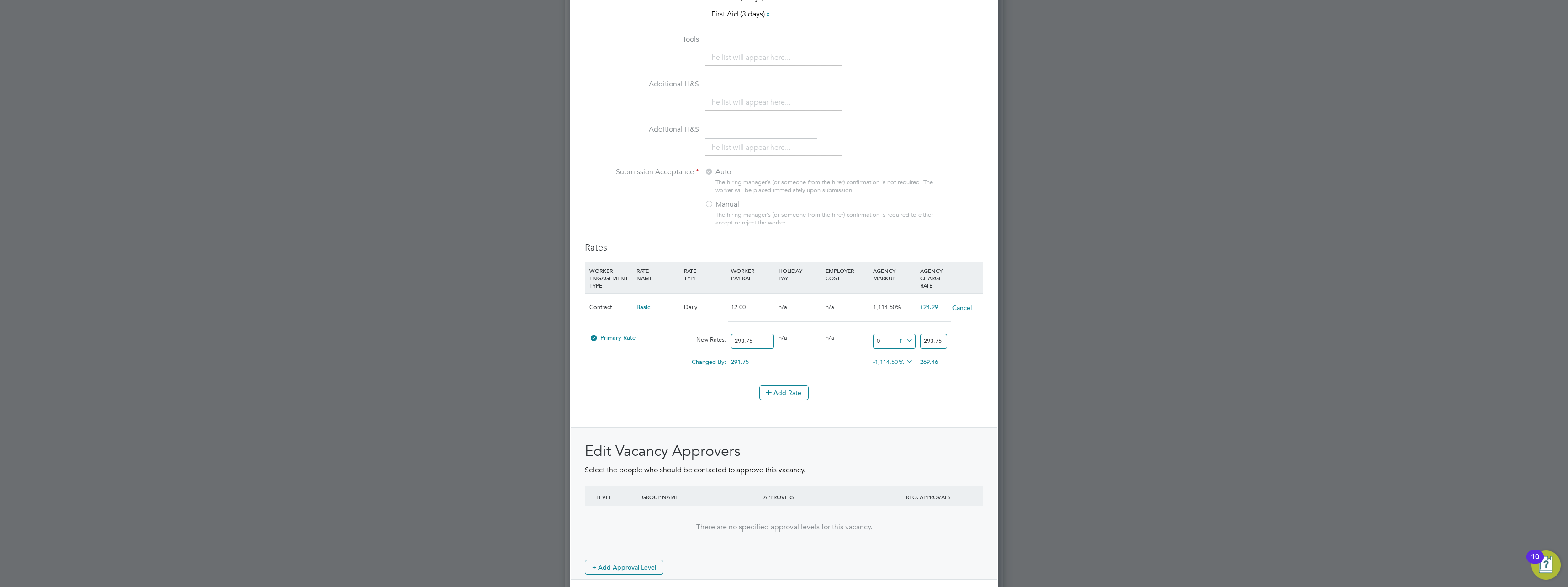
scroll to position [914, 0]
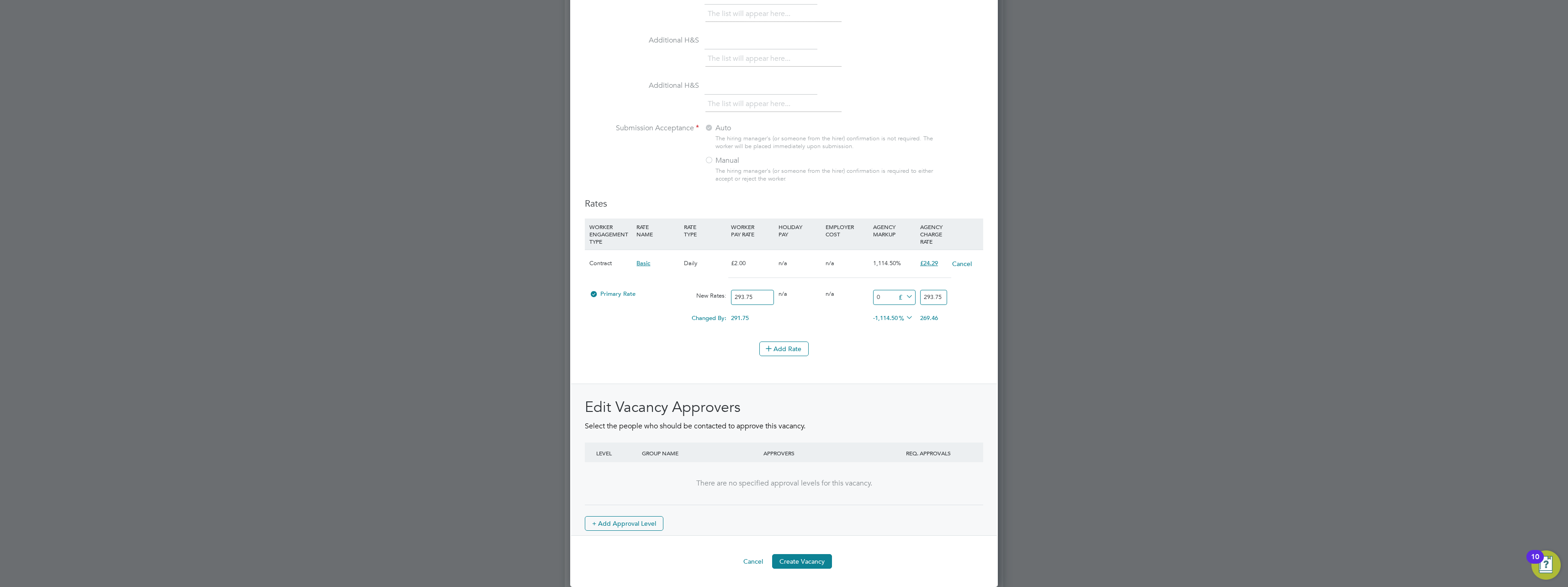
click at [915, 337] on li "WORKER ENGAGEMENT TYPE RATE NAME RATE TYPE WORKER PAY RATE HOLIDAY PAY EMPLOYER…" at bounding box center [784, 280] width 399 height 123
click at [1162, 357] on div at bounding box center [784, 294] width 1568 height 587
click at [828, 561] on button "Create Vacancy" at bounding box center [802, 561] width 60 height 15
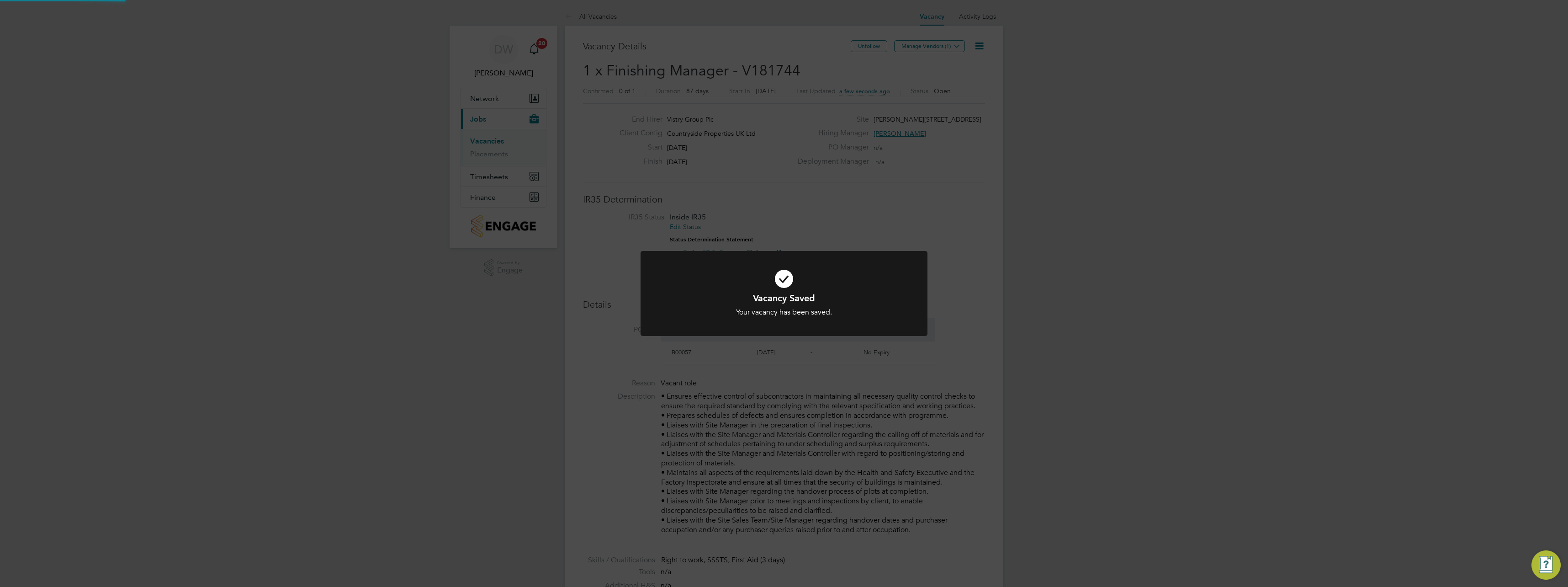
scroll to position [5, 5]
drag, startPoint x: 1154, startPoint y: 328, endPoint x: 1148, endPoint y: 331, distance: 6.7
click at [1153, 329] on div "Vacancy Saved Your vacancy has been saved. Cancel Okay" at bounding box center [784, 294] width 1568 height 587
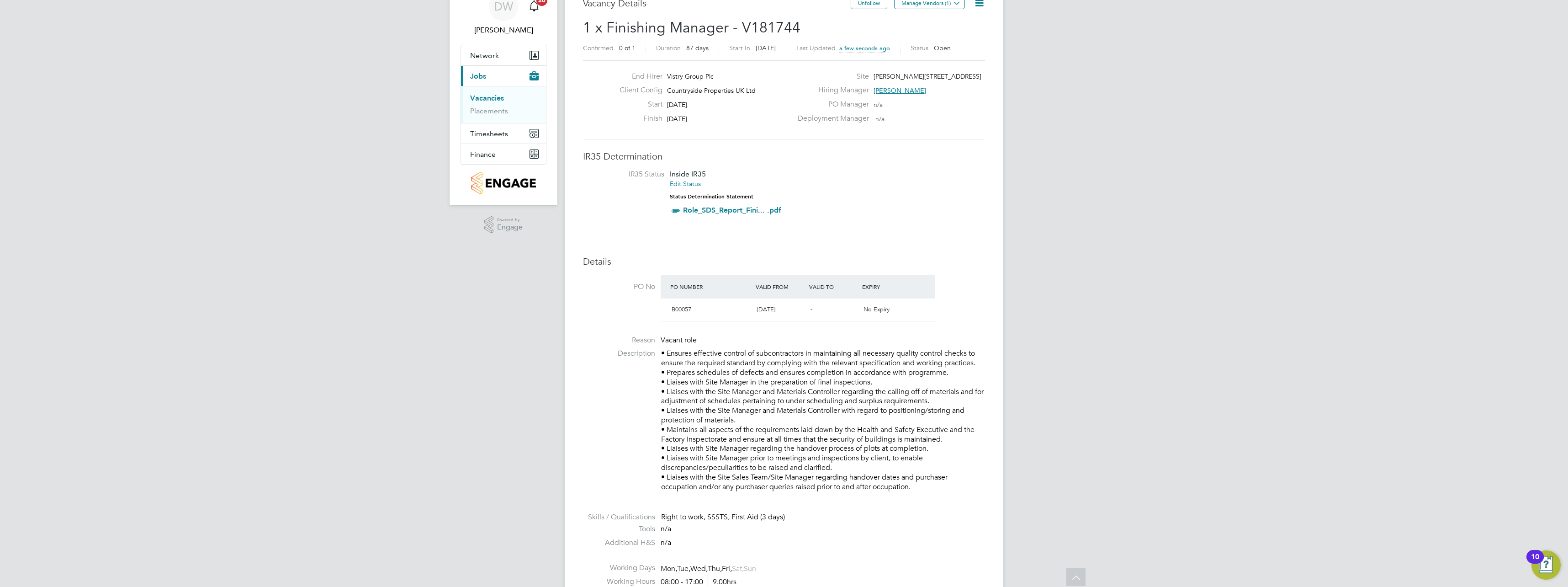
scroll to position [0, 0]
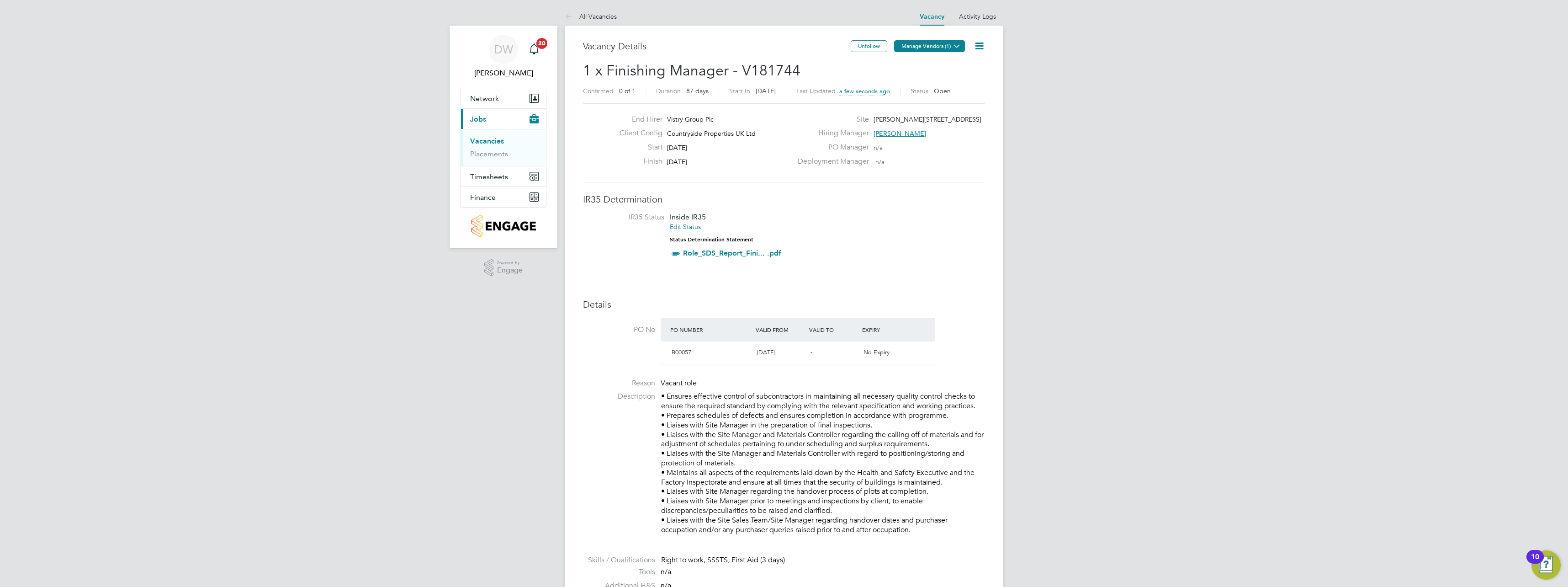
click at [921, 43] on button "Manage Vendors (1)" at bounding box center [929, 46] width 71 height 12
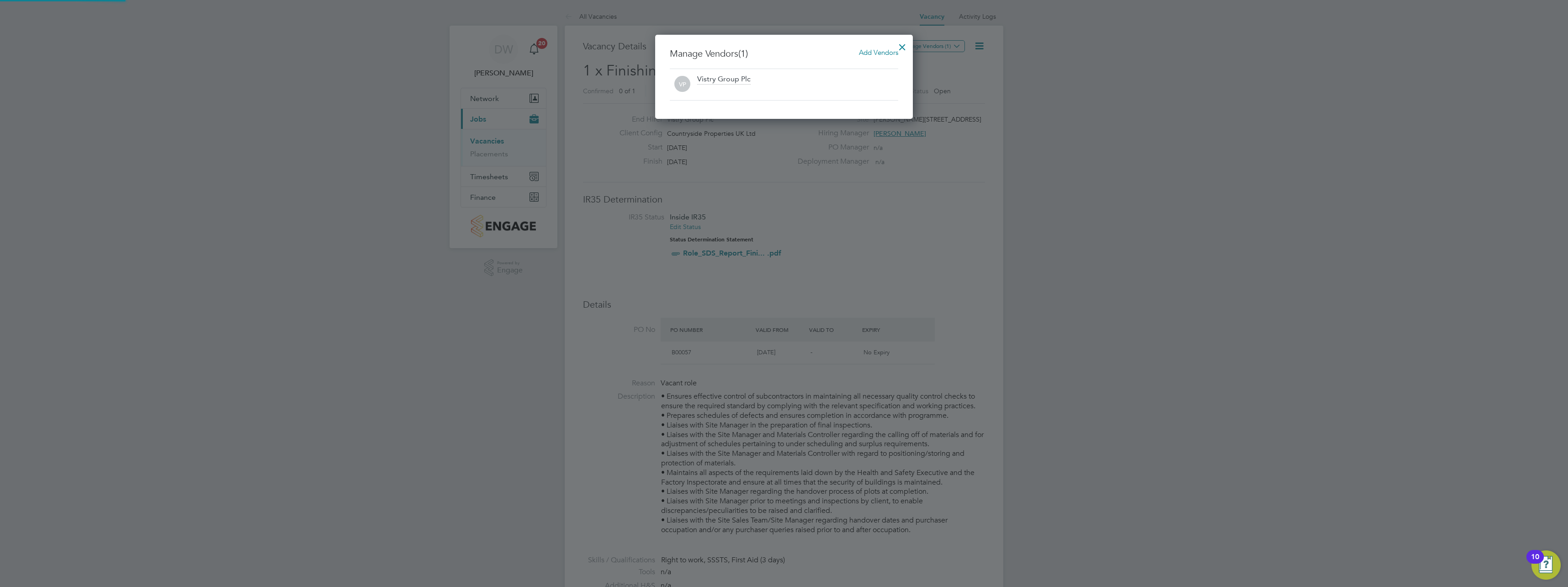
scroll to position [85, 258]
click at [763, 80] on div "Vistry Group Plc" at bounding box center [797, 84] width 201 height 20
click at [878, 54] on span "Add Vendors" at bounding box center [878, 52] width 40 height 9
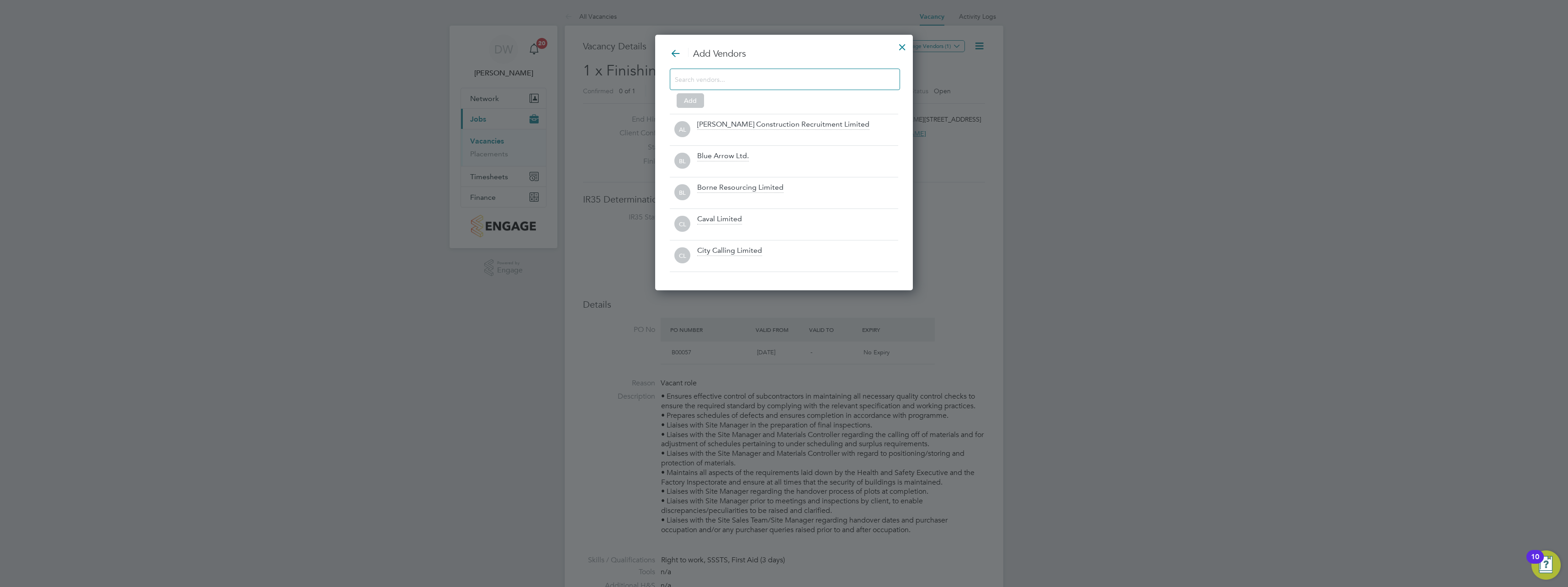
scroll to position [256, 258]
click at [833, 79] on input at bounding box center [778, 79] width 206 height 12
click at [822, 76] on div at bounding box center [785, 79] width 230 height 21
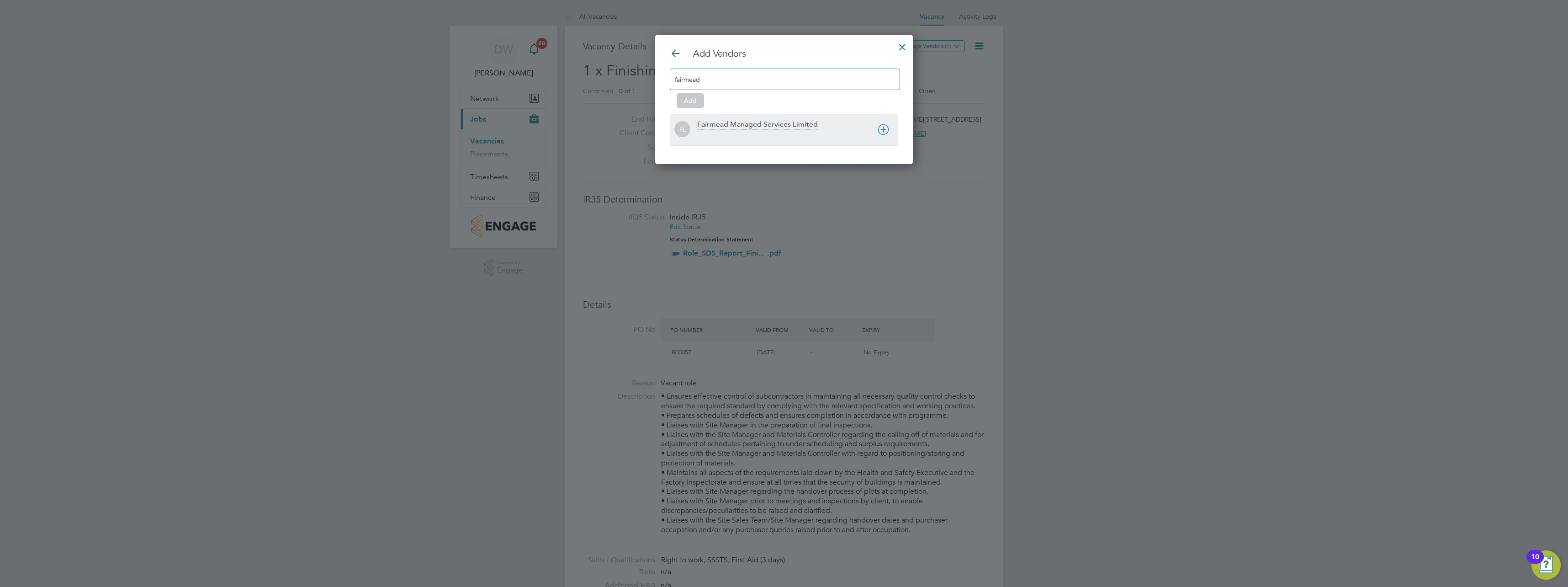
type input "fairmead"
click at [805, 139] on div at bounding box center [797, 135] width 201 height 9
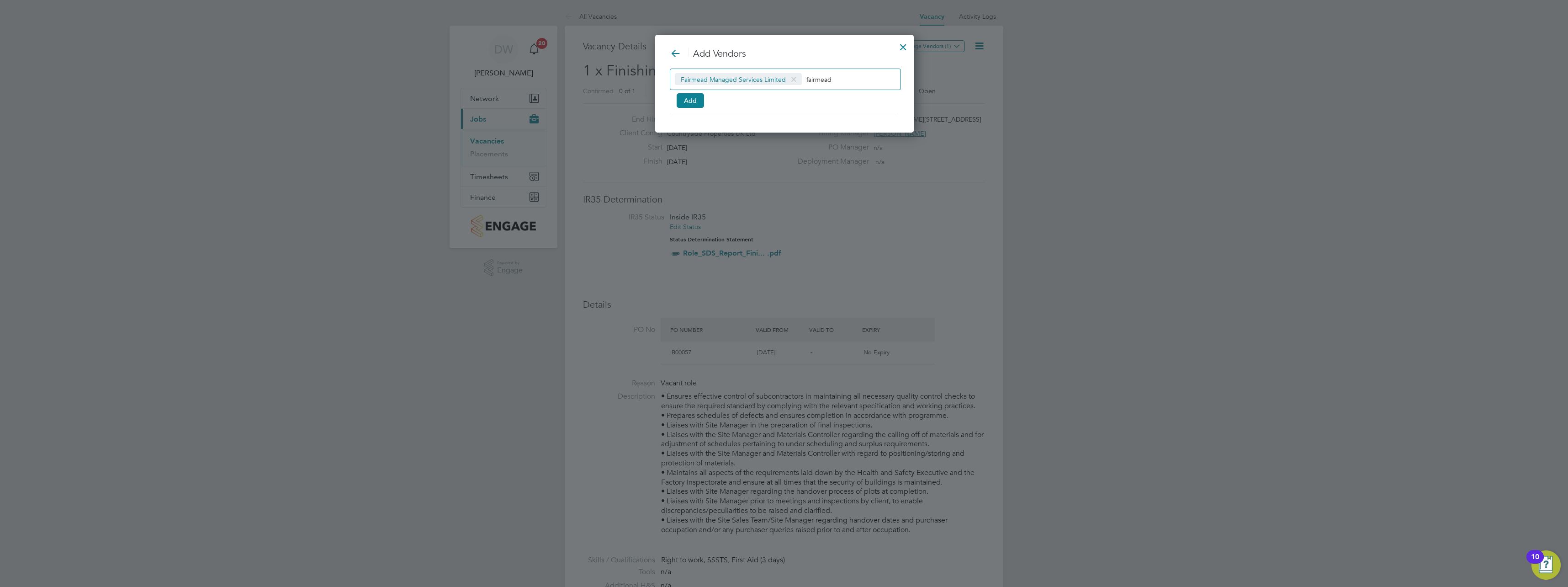
click at [848, 76] on input "fairmead" at bounding box center [835, 79] width 57 height 12
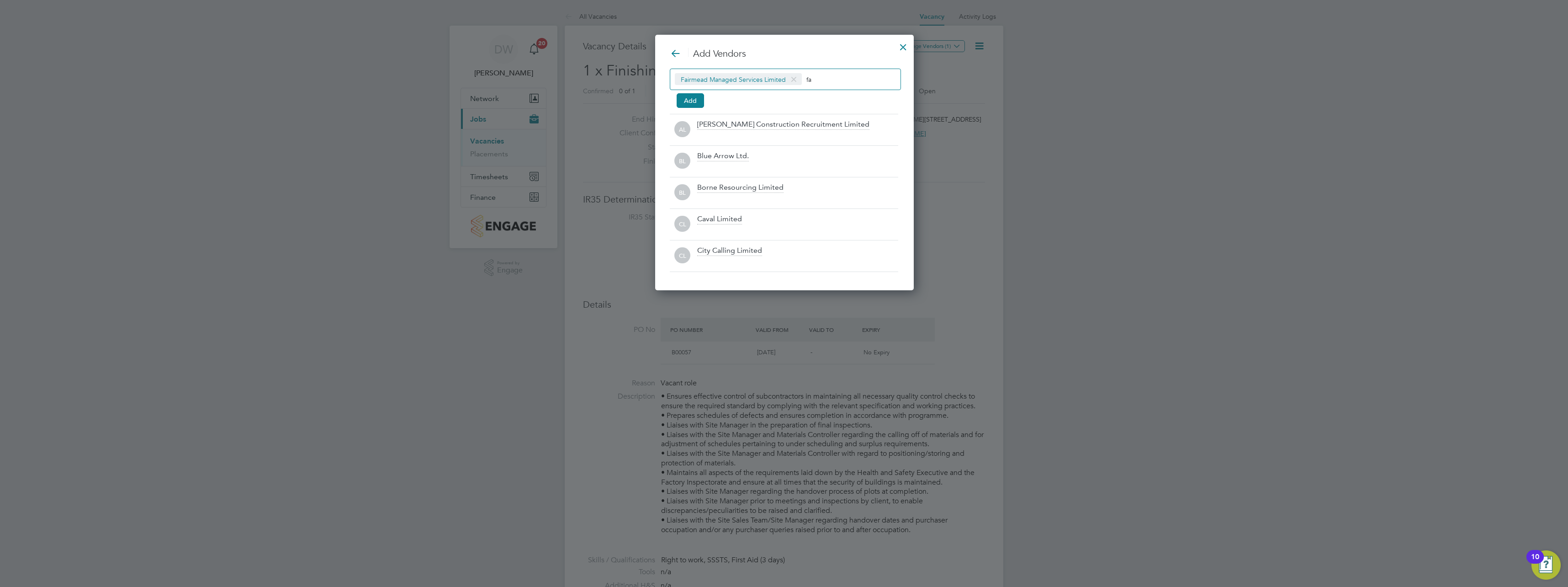
type input "f"
click at [695, 103] on button "Add" at bounding box center [690, 100] width 27 height 15
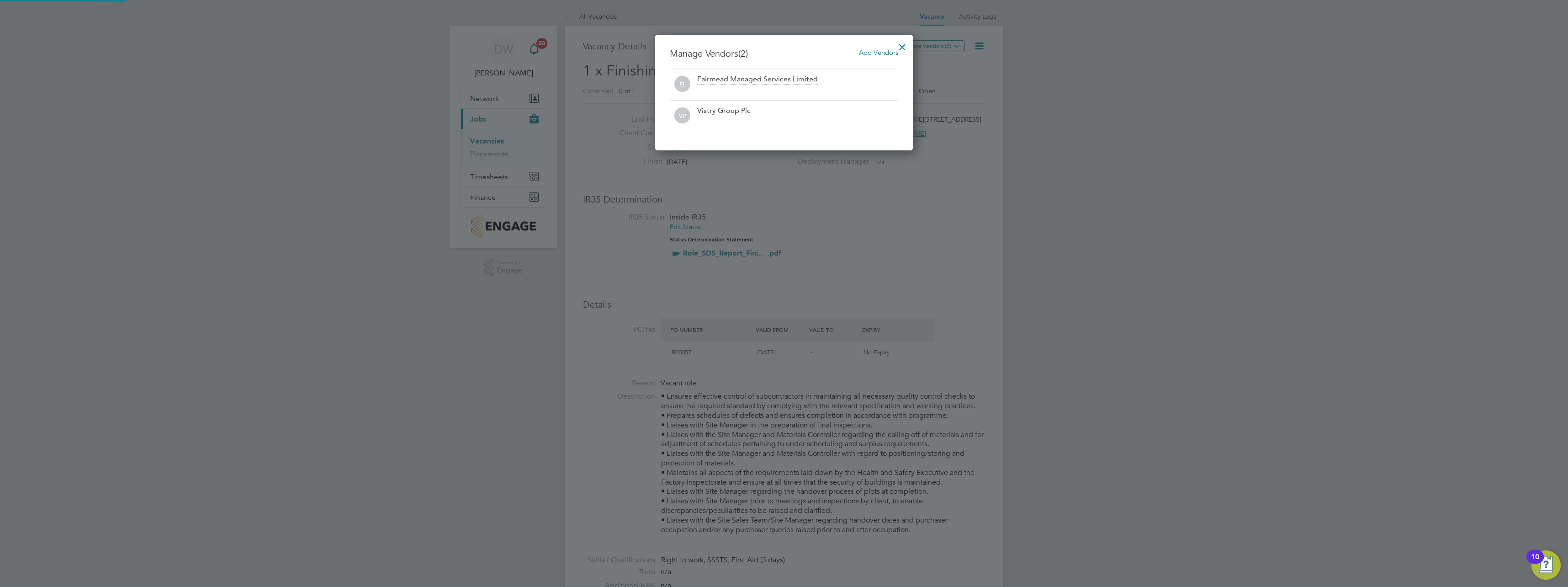
scroll to position [116, 258]
click at [903, 47] on div at bounding box center [902, 44] width 16 height 16
